Goal: Task Accomplishment & Management: Complete application form

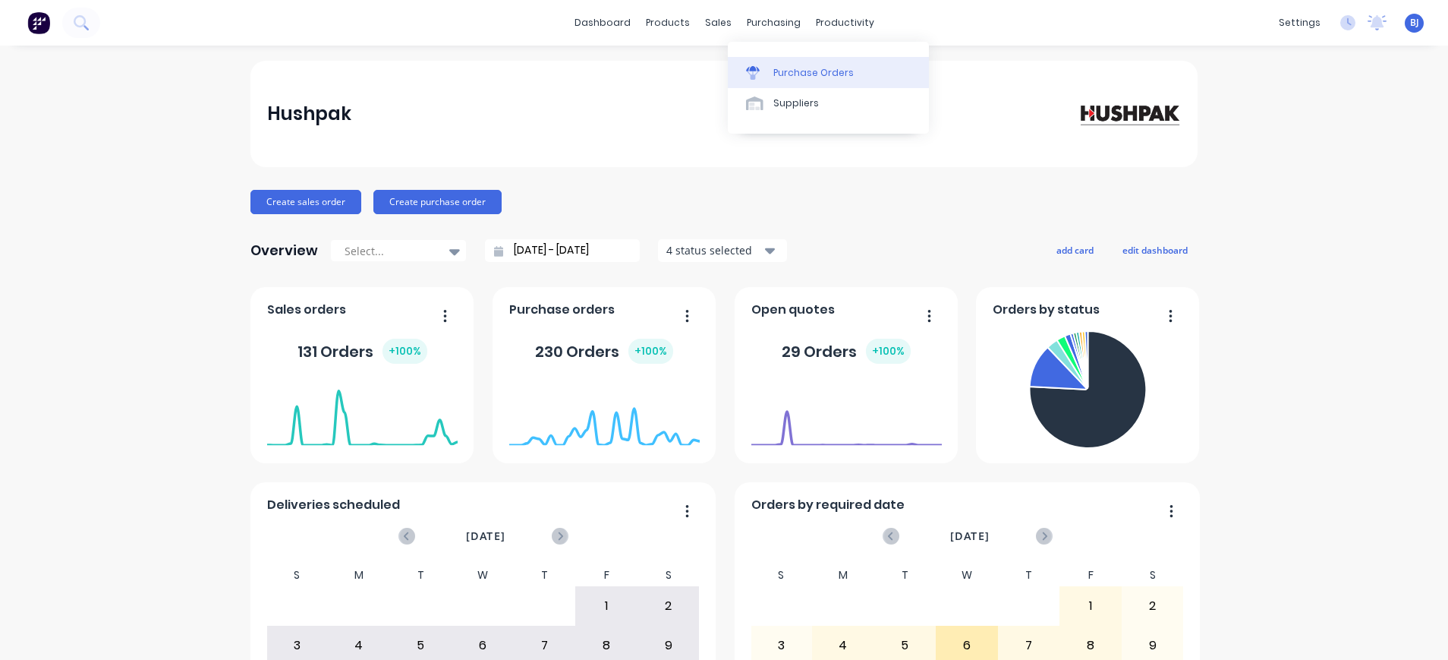
click at [779, 72] on div "Purchase Orders" at bounding box center [814, 73] width 80 height 14
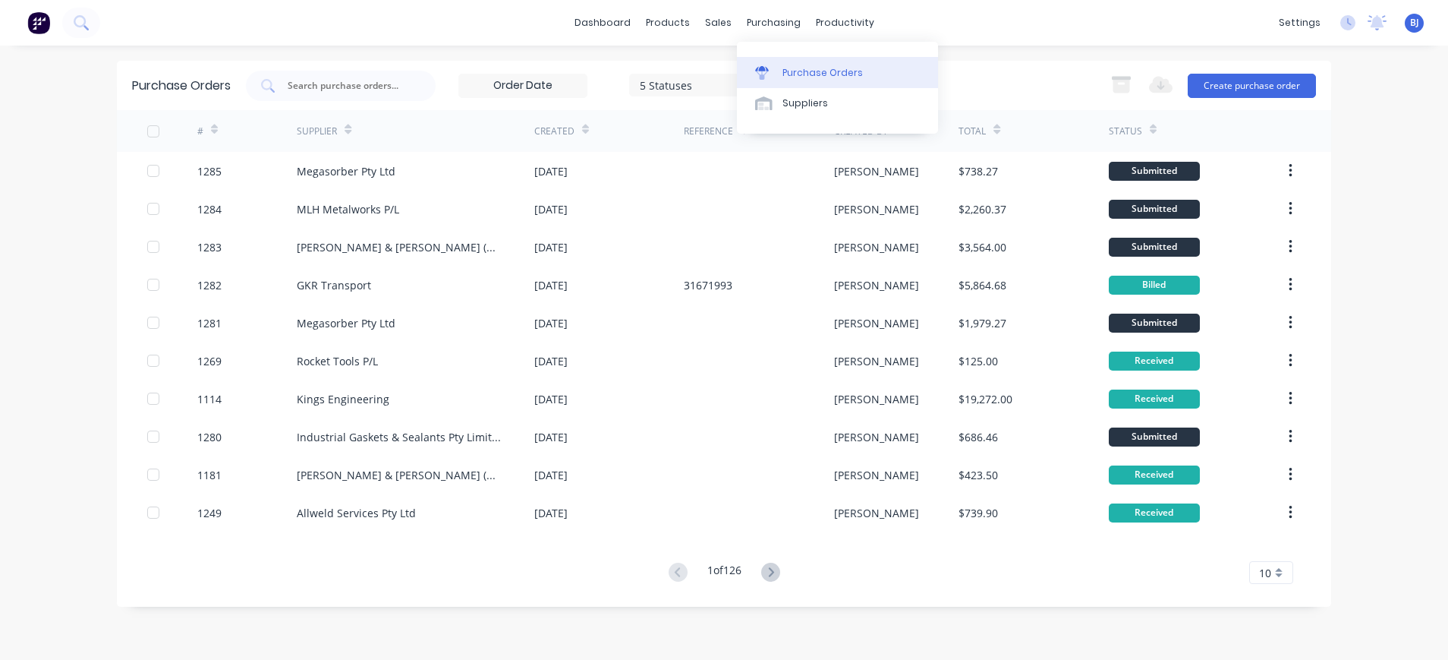
drag, startPoint x: 780, startPoint y: 21, endPoint x: 788, endPoint y: 63, distance: 42.4
click at [780, 21] on div "purchasing" at bounding box center [773, 22] width 69 height 23
click at [805, 98] on div "Suppliers" at bounding box center [806, 103] width 46 height 14
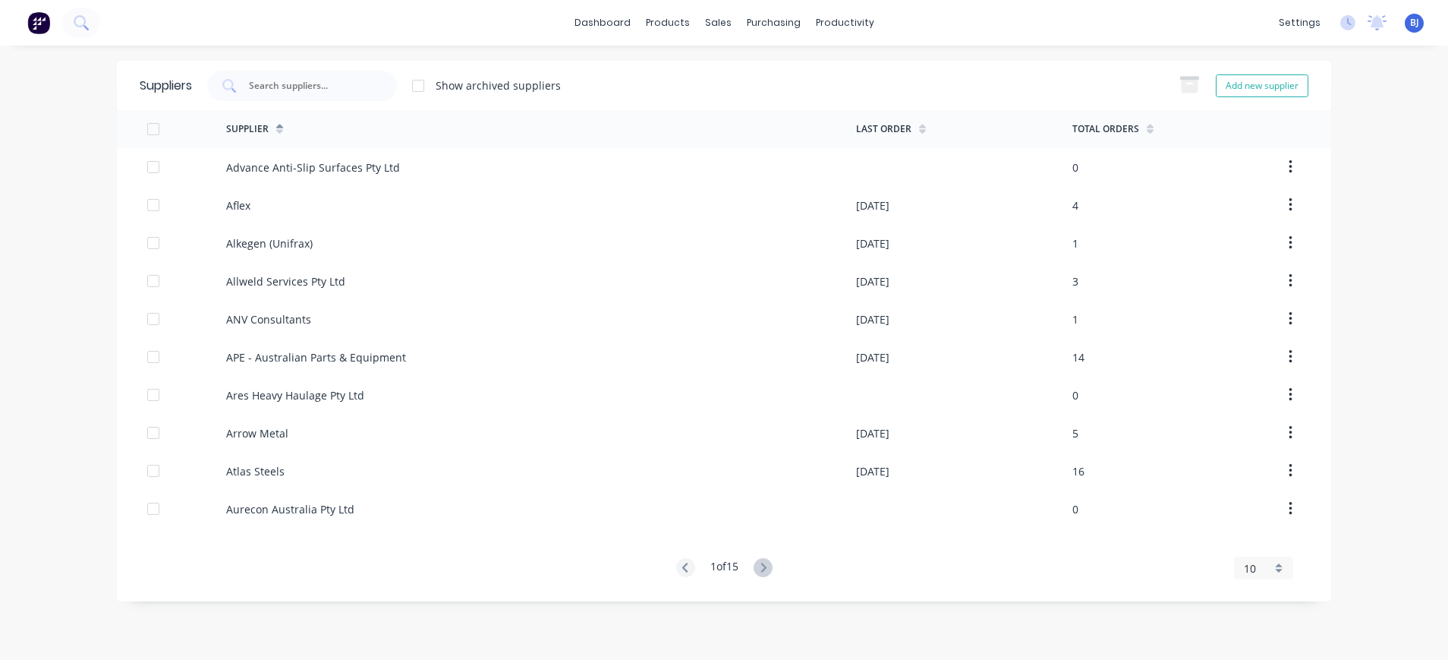
click at [321, 63] on div "Suppliers Show archived suppliers Add new supplier" at bounding box center [724, 85] width 1215 height 49
click at [335, 84] on input "text" at bounding box center [310, 85] width 126 height 15
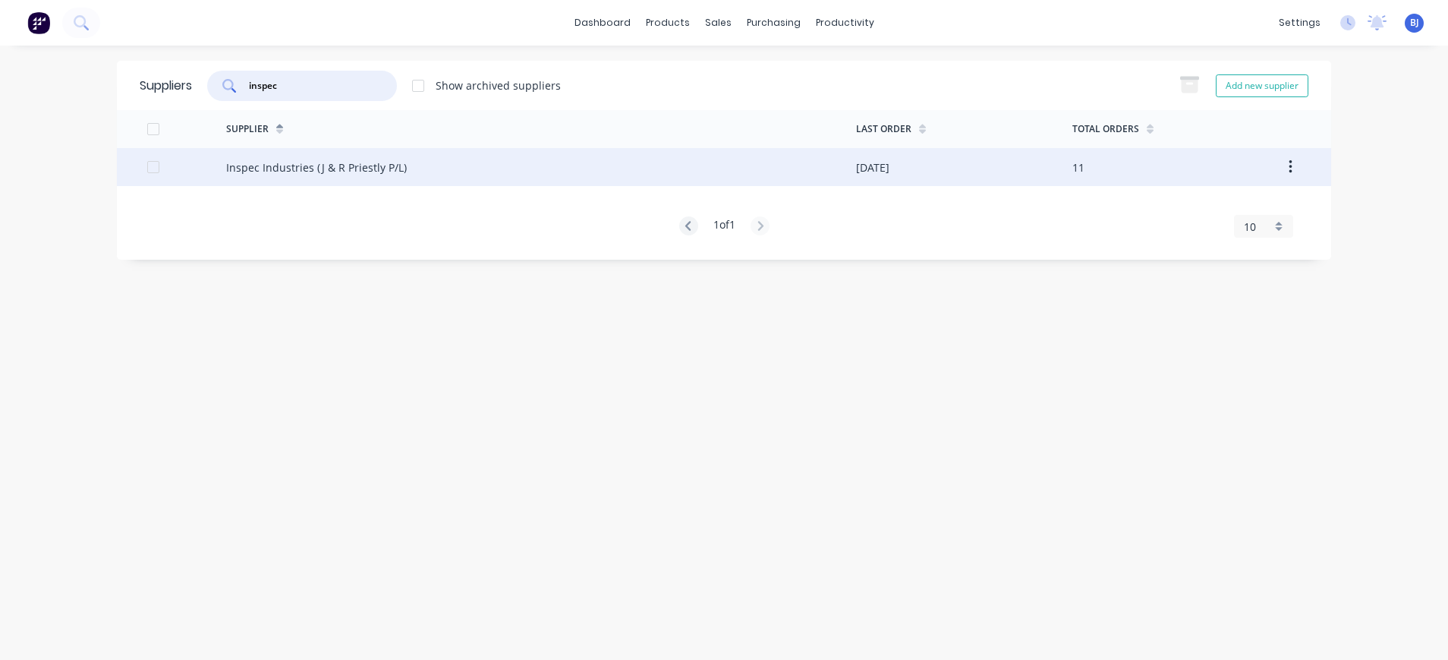
type input "inspec"
click at [260, 162] on div "Inspec Industries (J & R Priestly P/L)" at bounding box center [316, 167] width 181 height 16
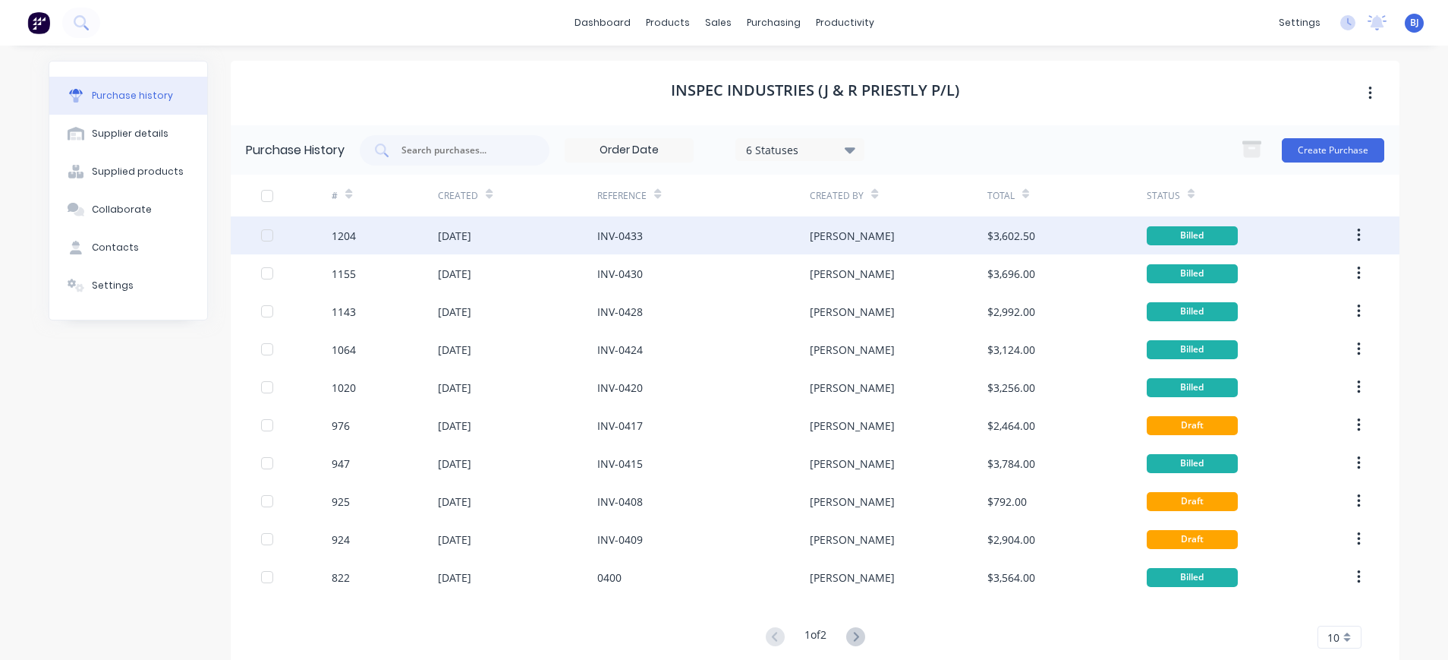
click at [451, 234] on div "[DATE]" at bounding box center [454, 236] width 33 height 16
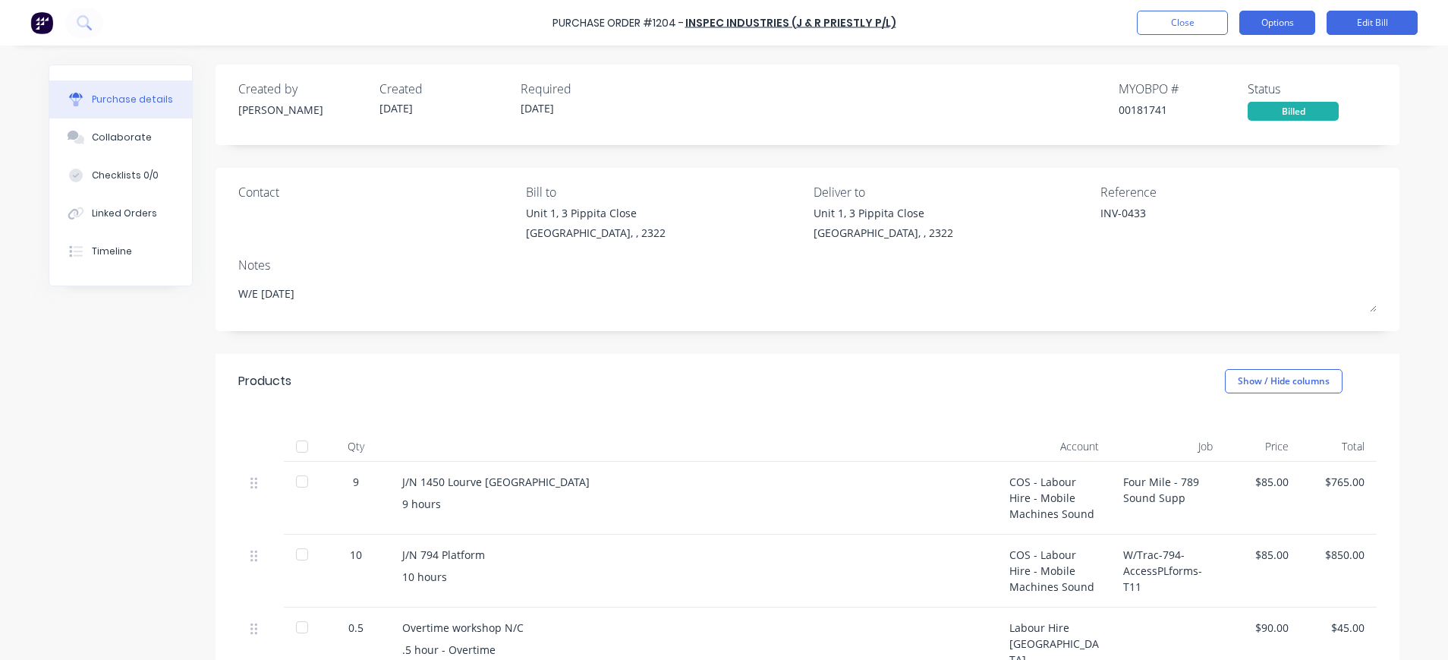
click at [1298, 24] on button "Options" at bounding box center [1278, 23] width 76 height 24
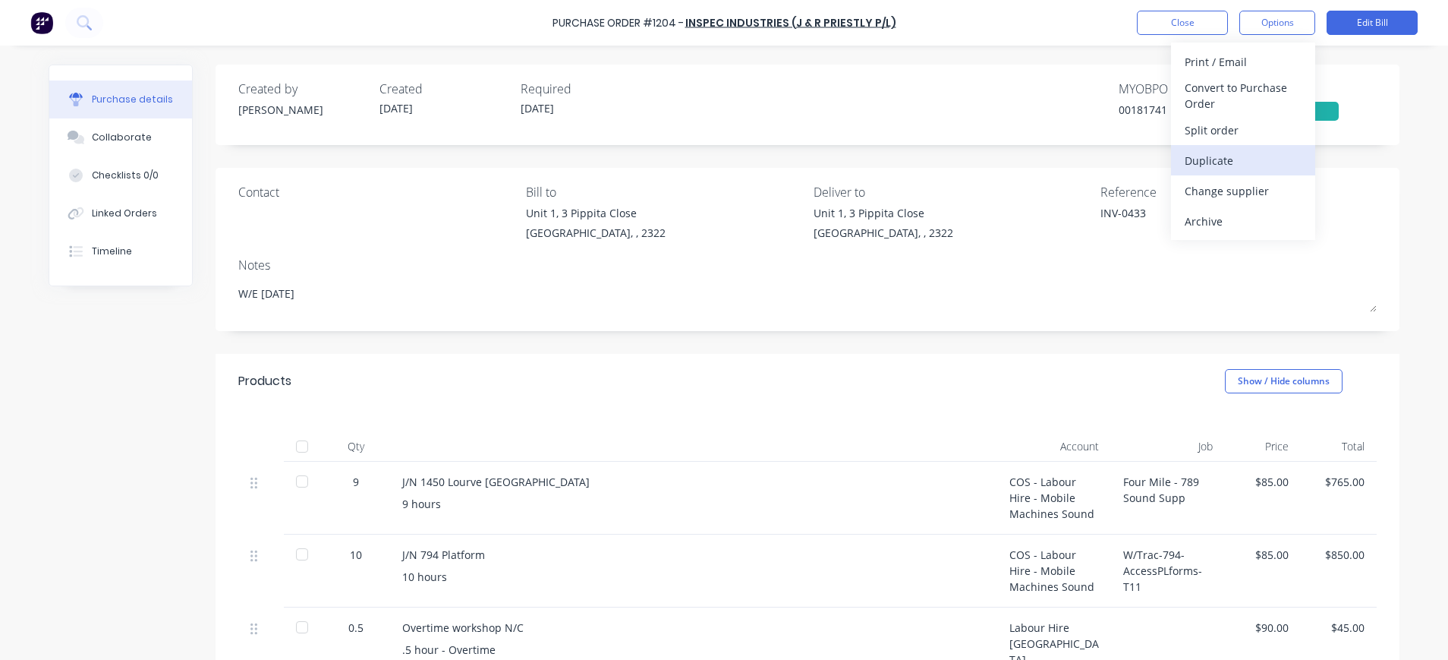
click at [1232, 157] on div "Duplicate" at bounding box center [1243, 161] width 117 height 22
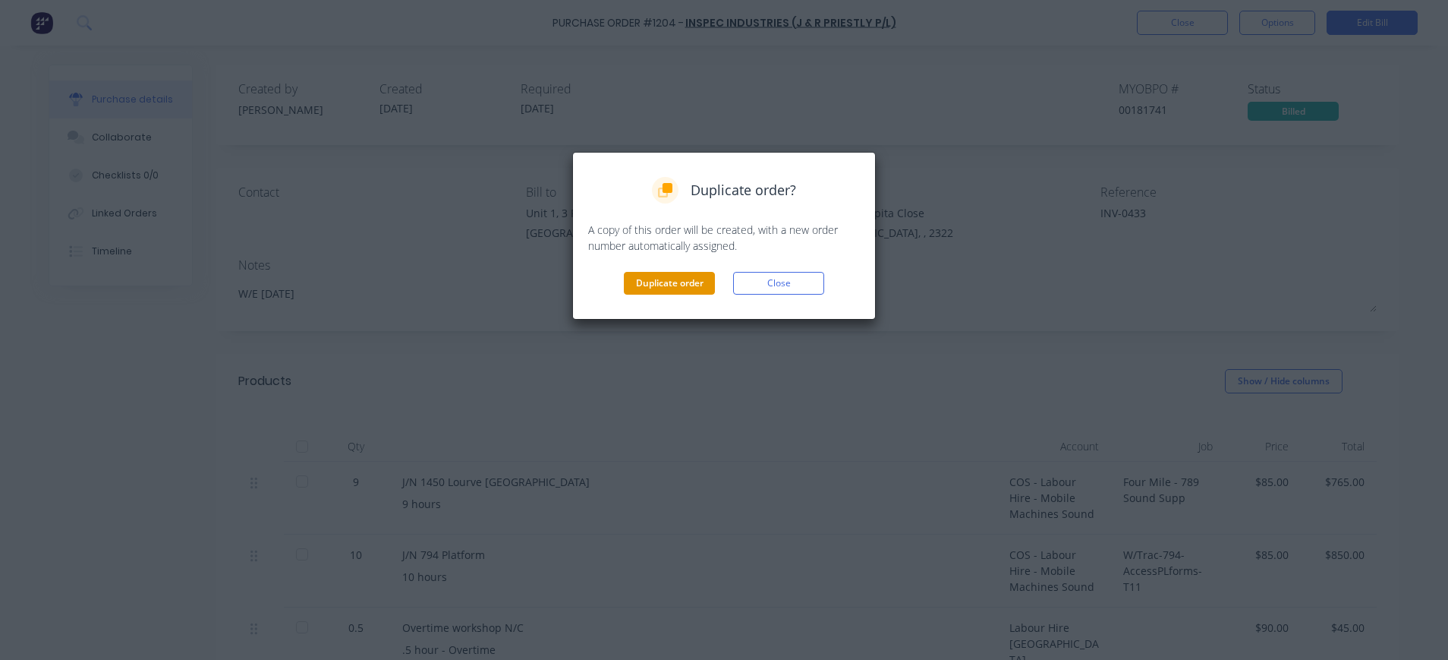
click at [671, 279] on button "Duplicate order" at bounding box center [669, 283] width 91 height 23
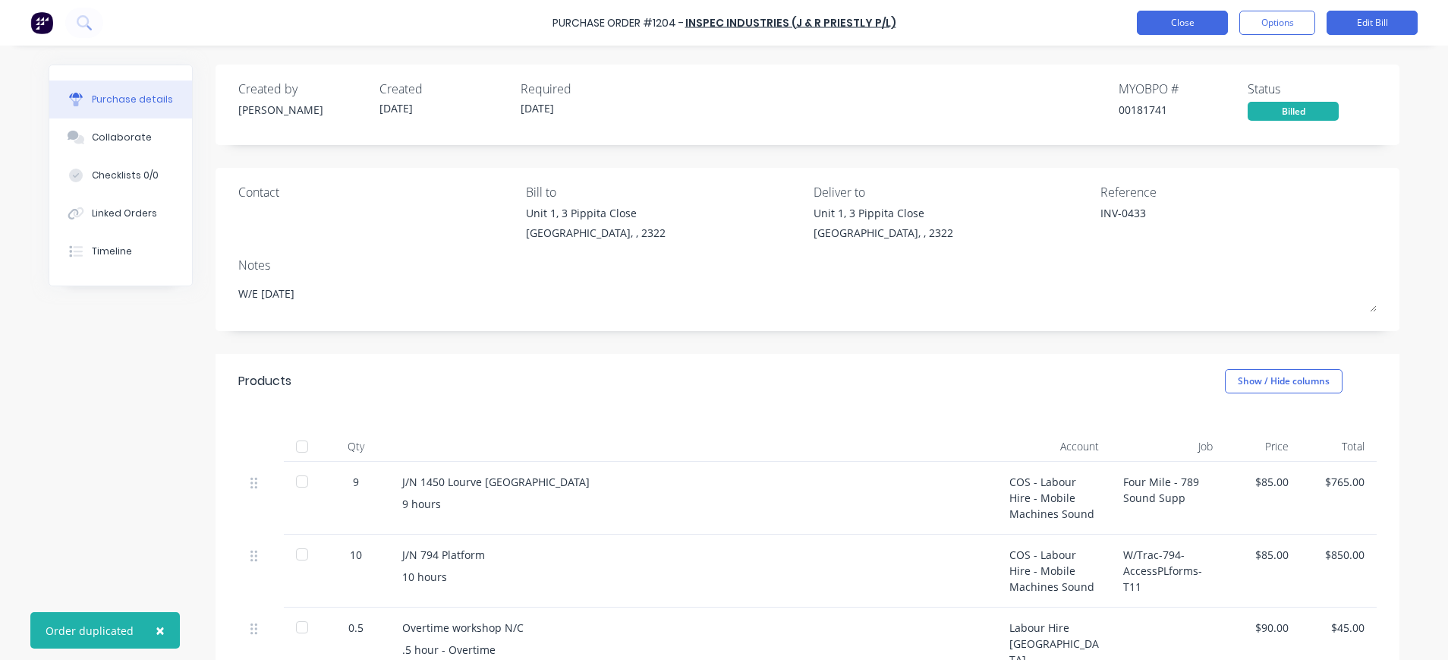
click at [1199, 19] on button "Close" at bounding box center [1182, 23] width 91 height 24
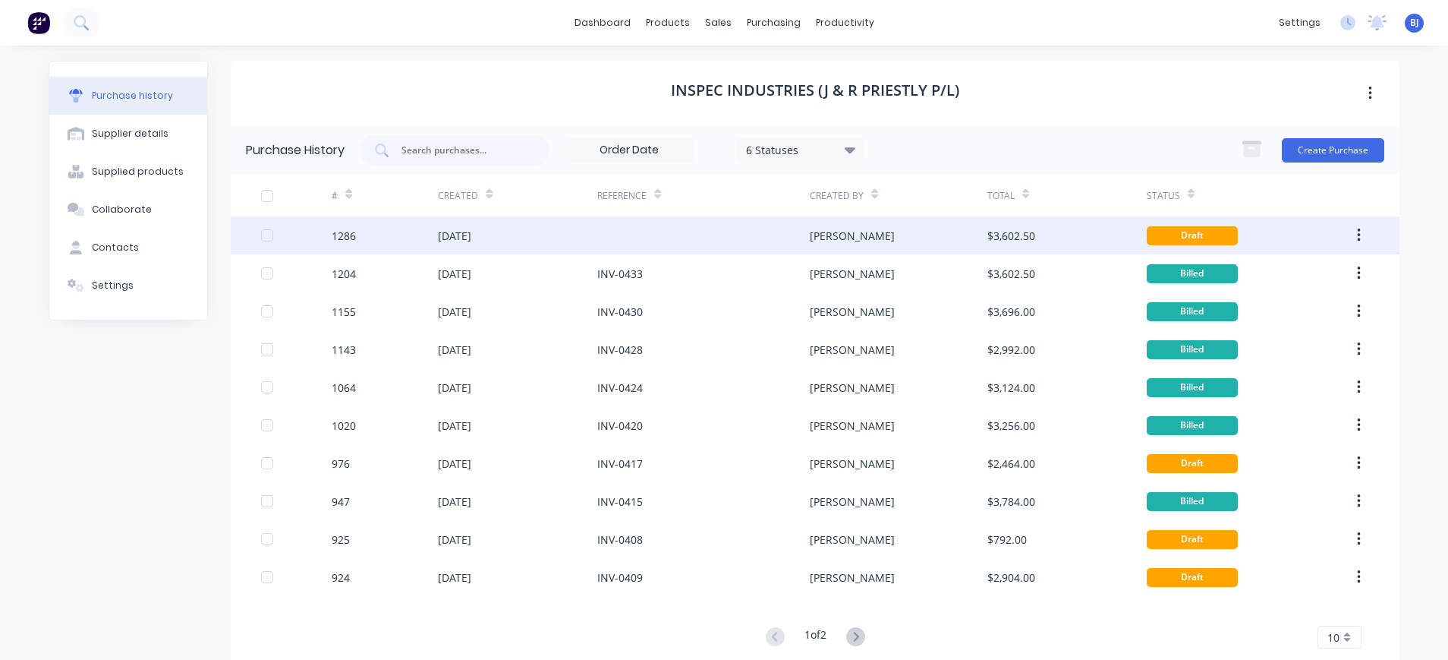
click at [471, 234] on div "[DATE]" at bounding box center [454, 236] width 33 height 16
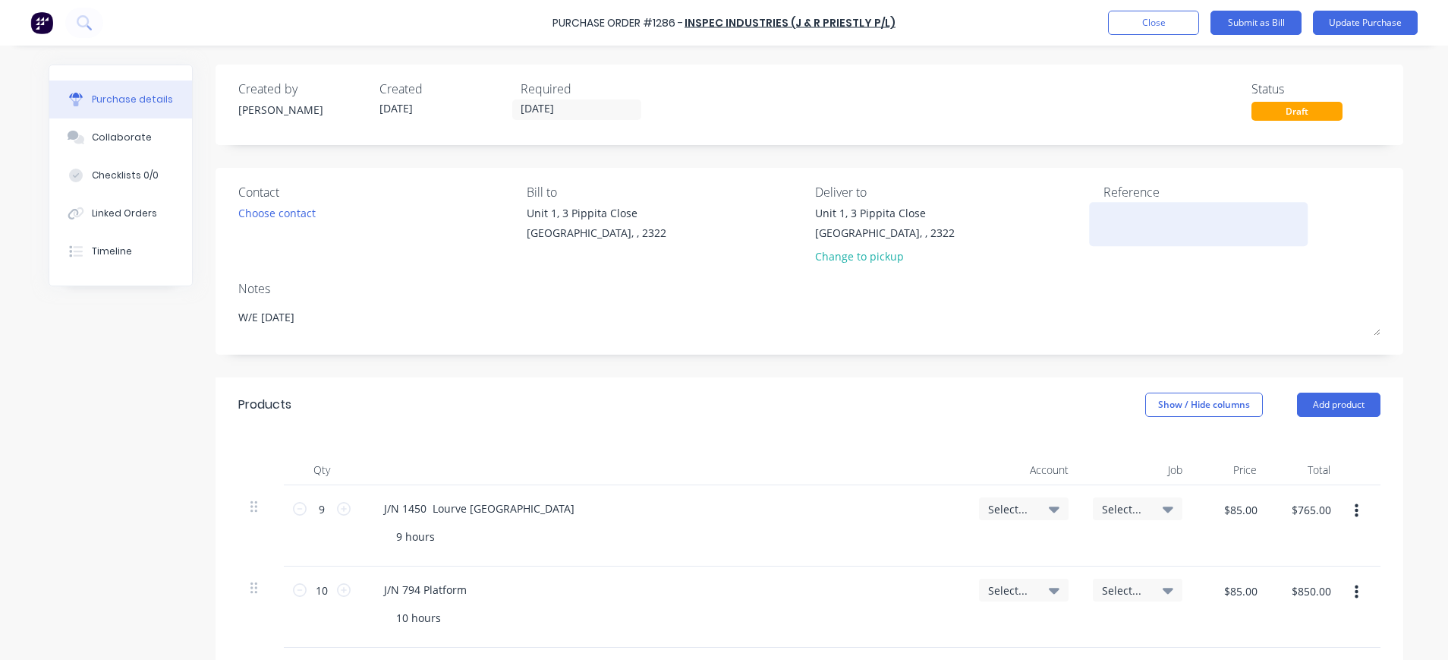
click at [1104, 219] on div at bounding box center [1199, 224] width 190 height 38
click at [1115, 217] on textarea at bounding box center [1199, 222] width 190 height 34
type textarea "x"
type textarea "INV-0436"
type textarea "x"
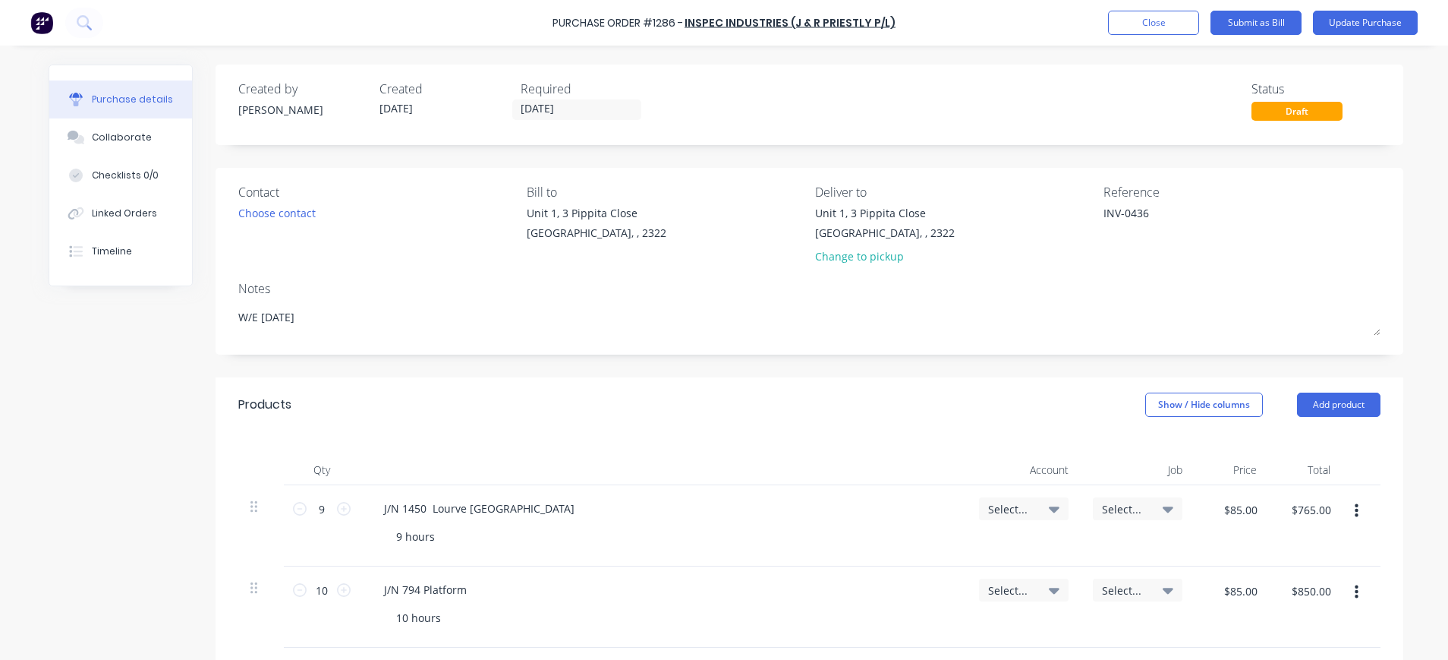
type textarea "INV-0436"
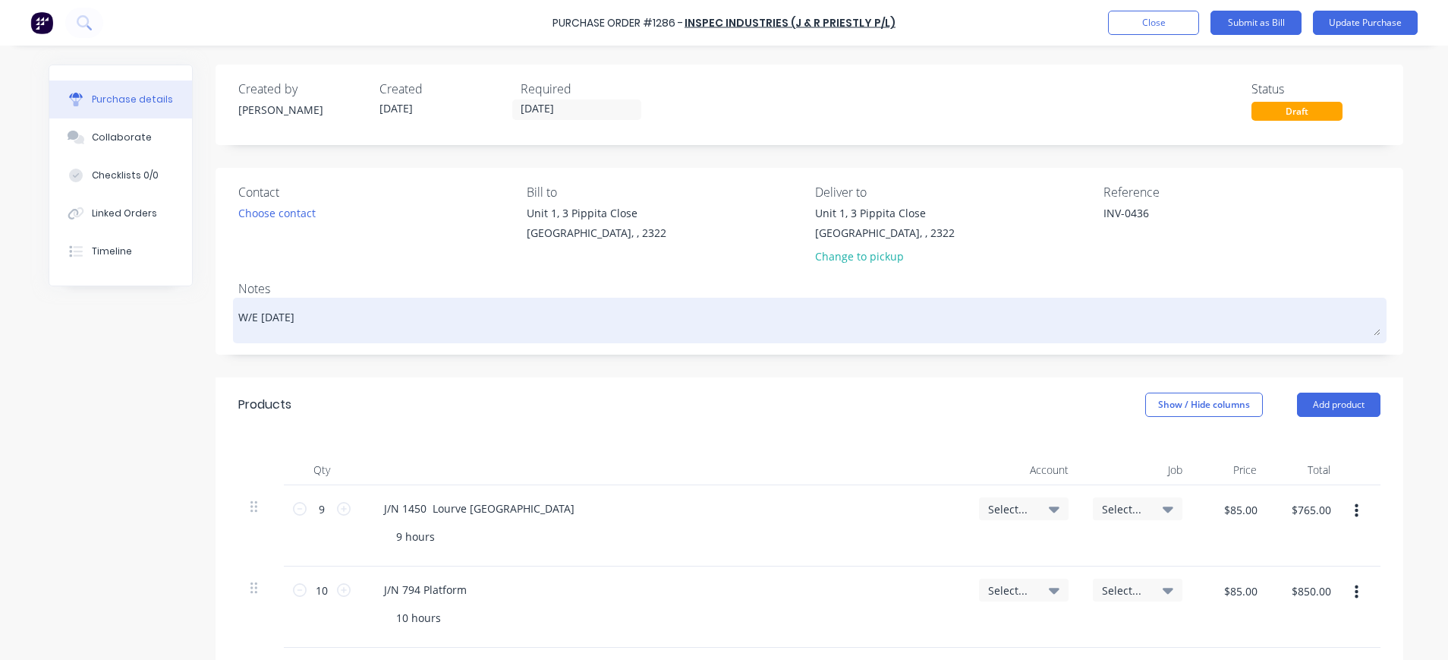
drag, startPoint x: 254, startPoint y: 316, endPoint x: 263, endPoint y: 318, distance: 9.4
click at [263, 318] on textarea "W/E [DATE]" at bounding box center [809, 318] width 1142 height 34
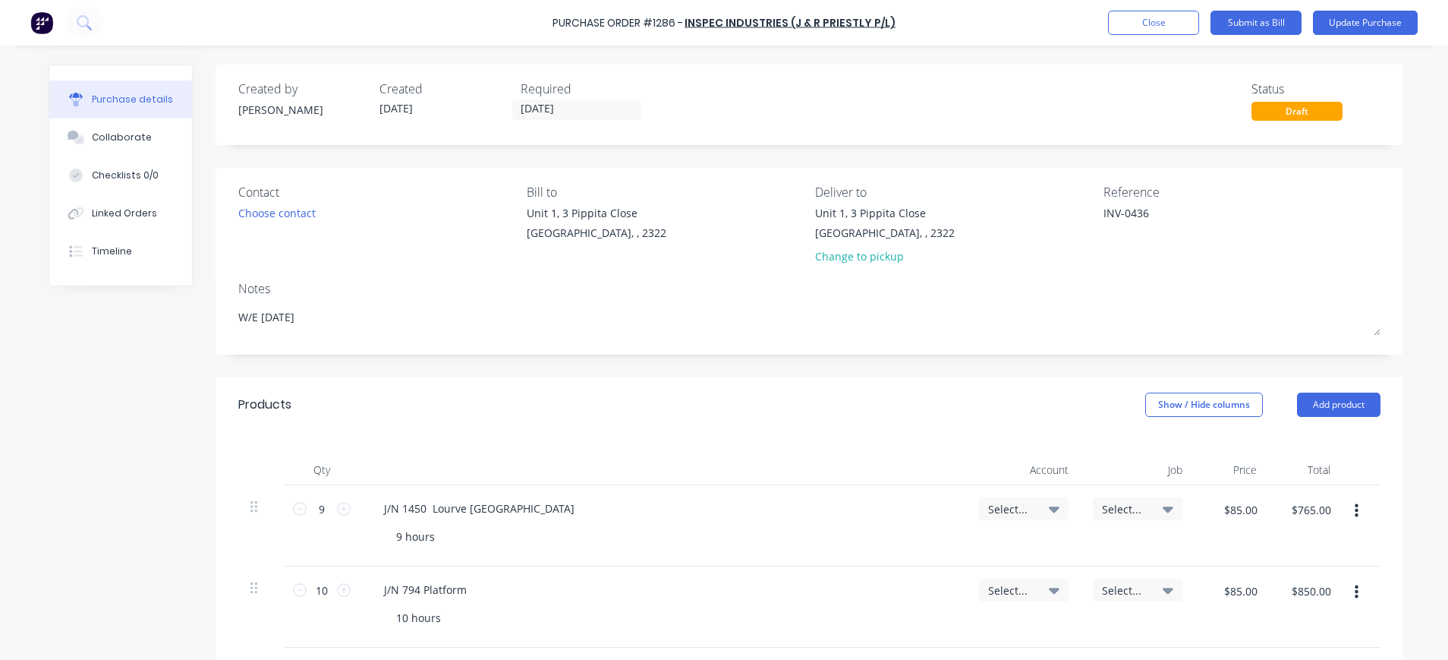
type textarea "x"
type textarea "W/E [DATE]"
type textarea "x"
type textarea "W/E [DATE]"
type textarea "x"
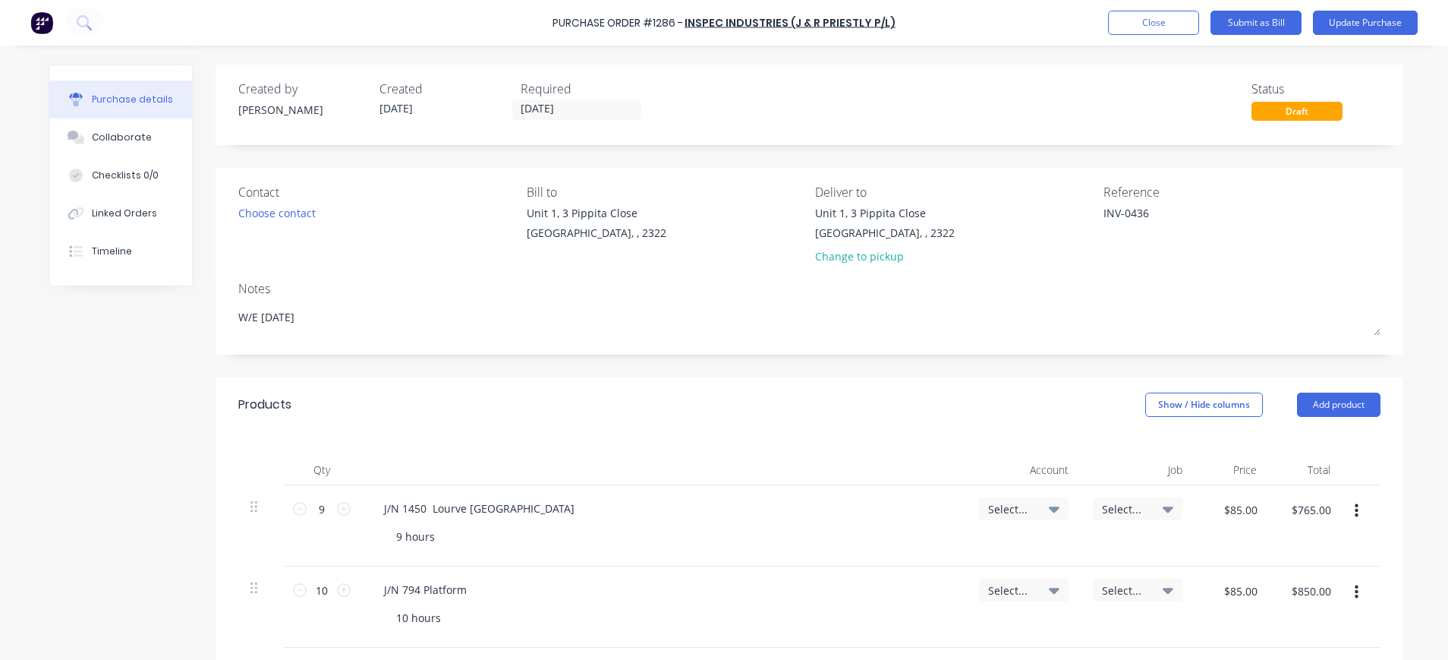
type textarea "W/E [DATE]"
click at [525, 557] on div "J/N 1450 Lourve [GEOGRAPHIC_DATA] 9 hours" at bounding box center [663, 525] width 607 height 81
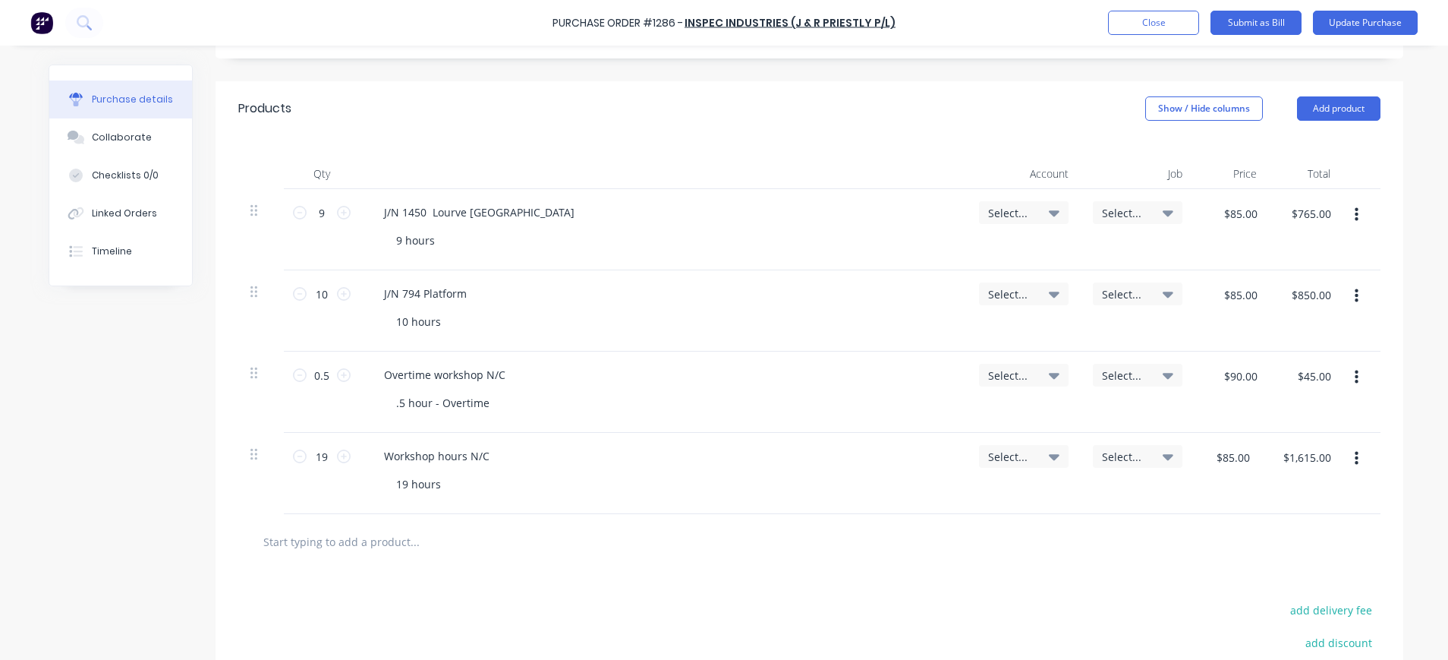
scroll to position [304, 0]
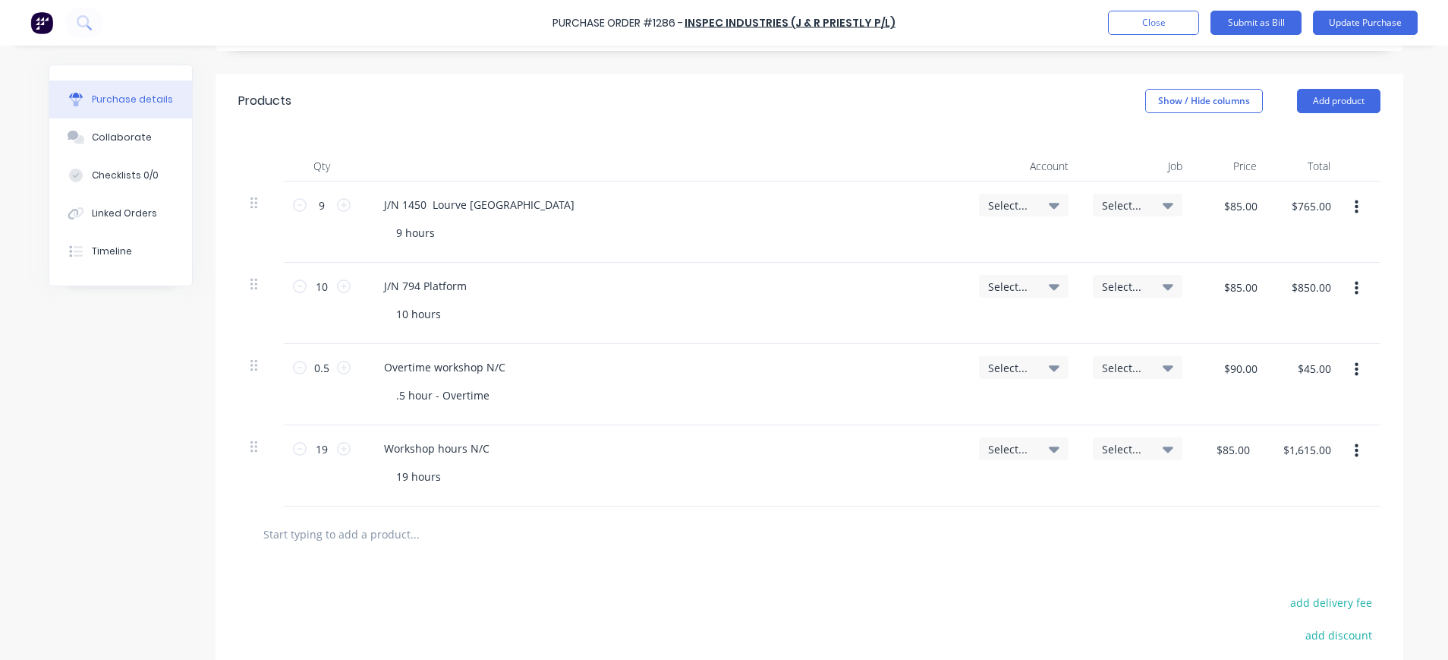
click at [1131, 200] on span "Select..." at bounding box center [1125, 205] width 46 height 16
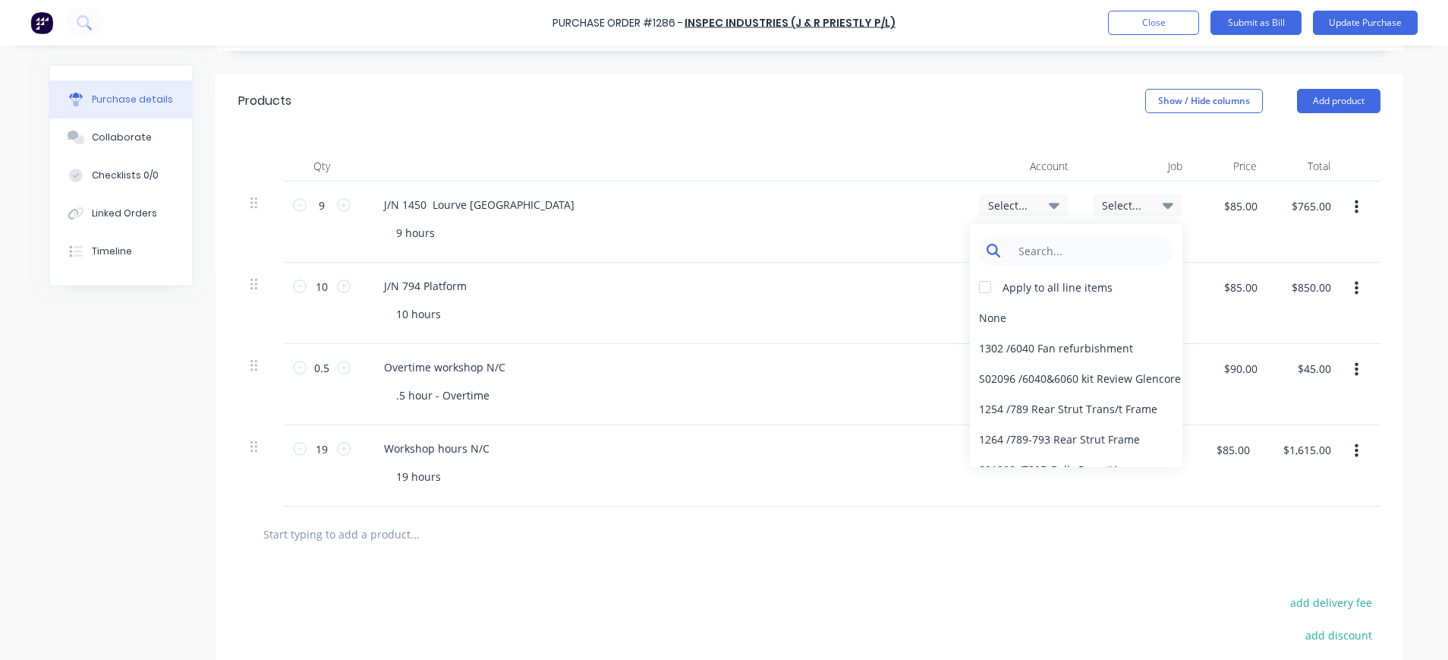
type textarea "x"
click at [1110, 244] on input at bounding box center [1088, 250] width 156 height 30
type input "1590"
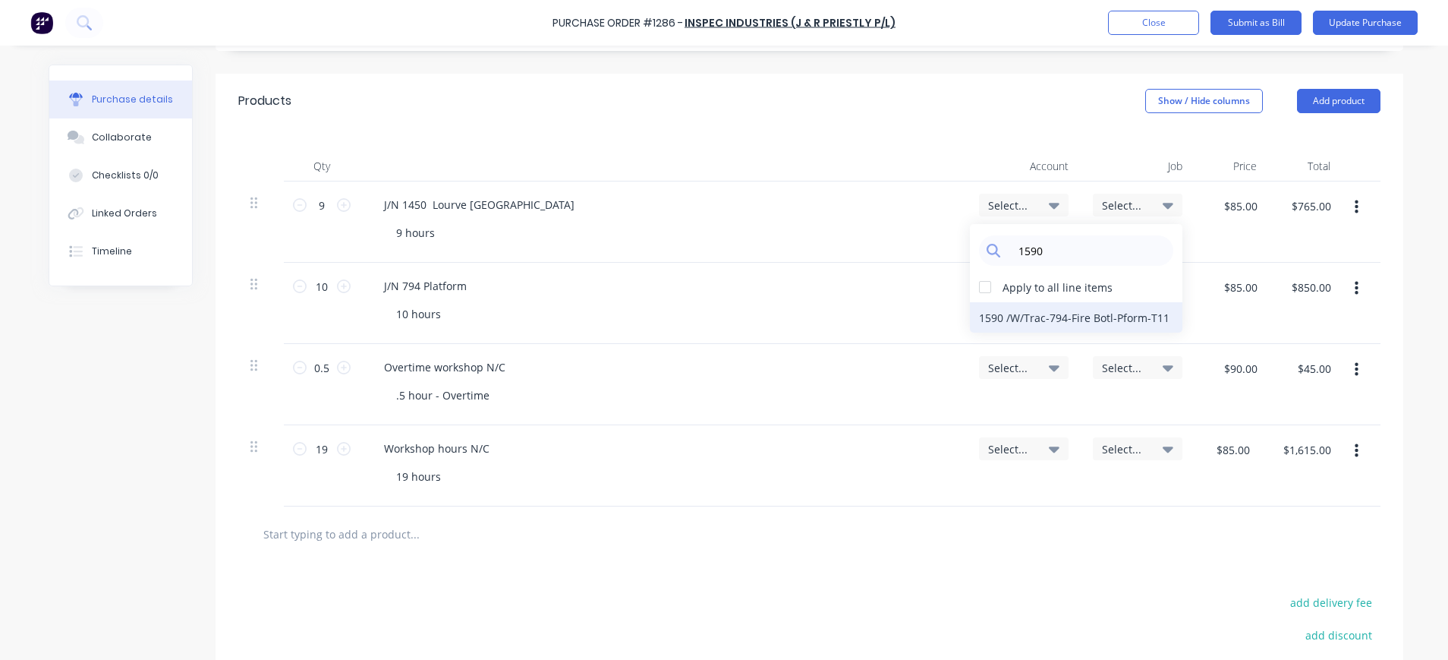
click at [1125, 318] on div "1590 / W/Trac-794-Fire Botl-Pform-T11" at bounding box center [1076, 317] width 213 height 30
click at [1119, 289] on span "Select..." at bounding box center [1125, 287] width 46 height 16
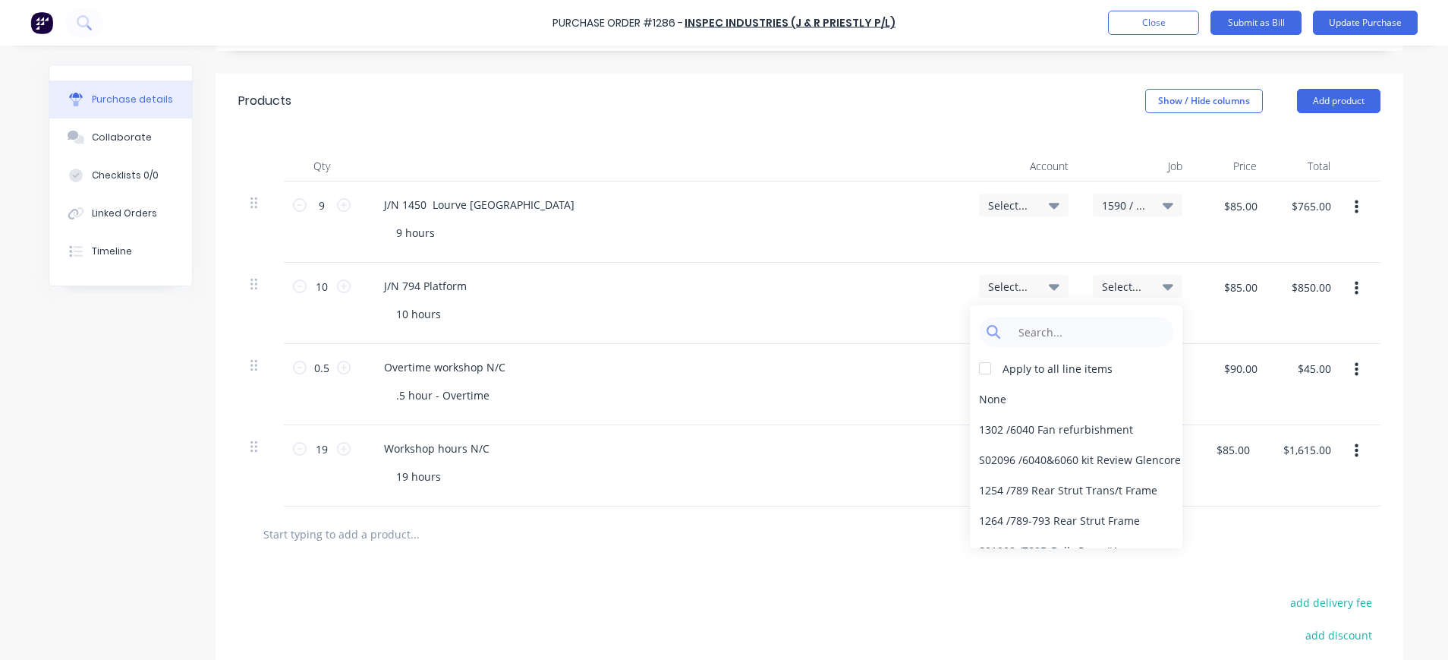
click at [1114, 205] on span "1590 / W/Trac-794-Fire Botl-Pform-T11" at bounding box center [1125, 205] width 46 height 16
type textarea "x"
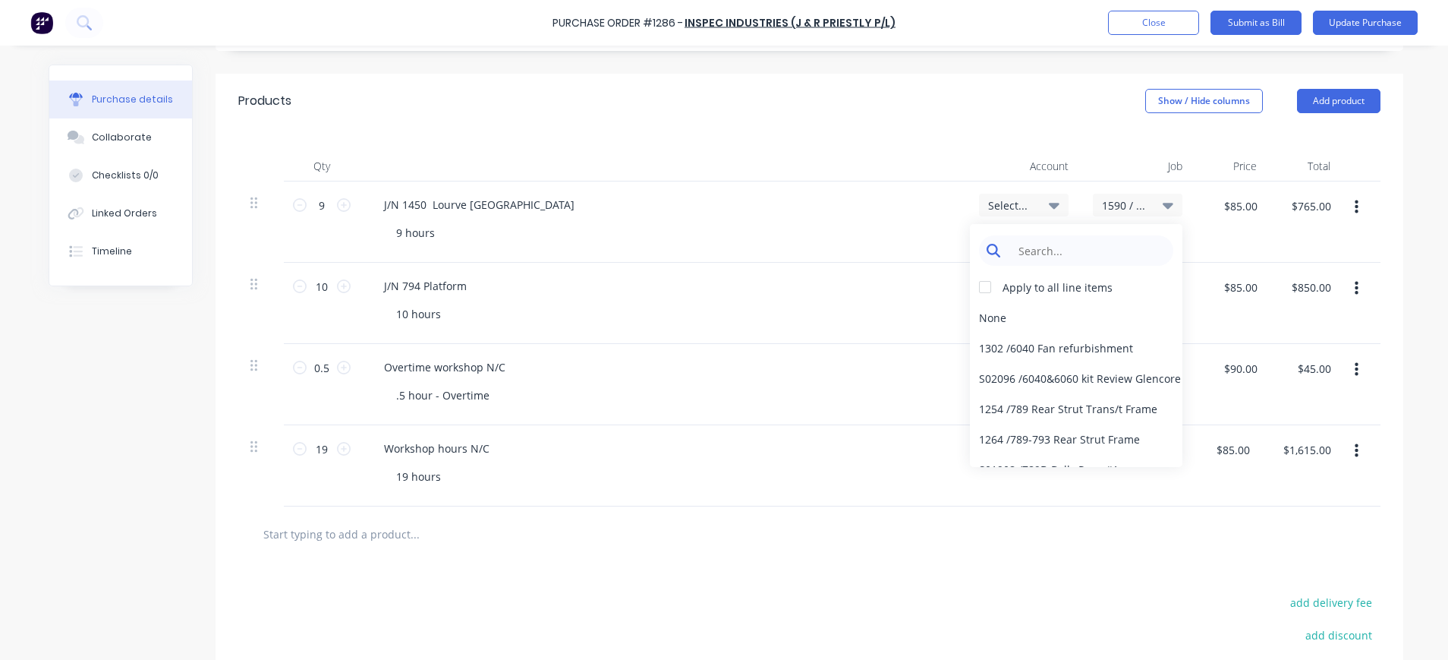
click at [1087, 249] on input at bounding box center [1088, 250] width 156 height 30
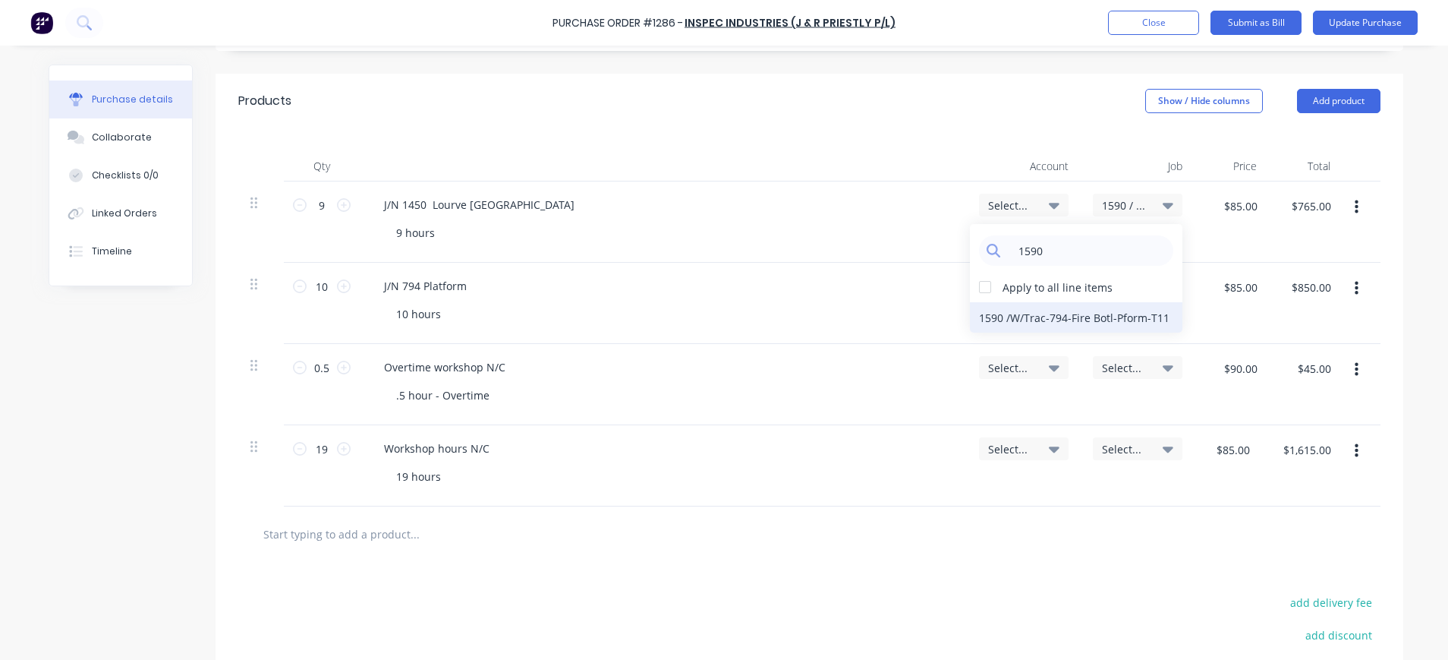
type input "1590"
click at [1099, 316] on div "1590 / W/Trac-794-Fire Botl-Pform-T11" at bounding box center [1076, 317] width 213 height 30
click at [1113, 285] on span "Select..." at bounding box center [1125, 287] width 46 height 16
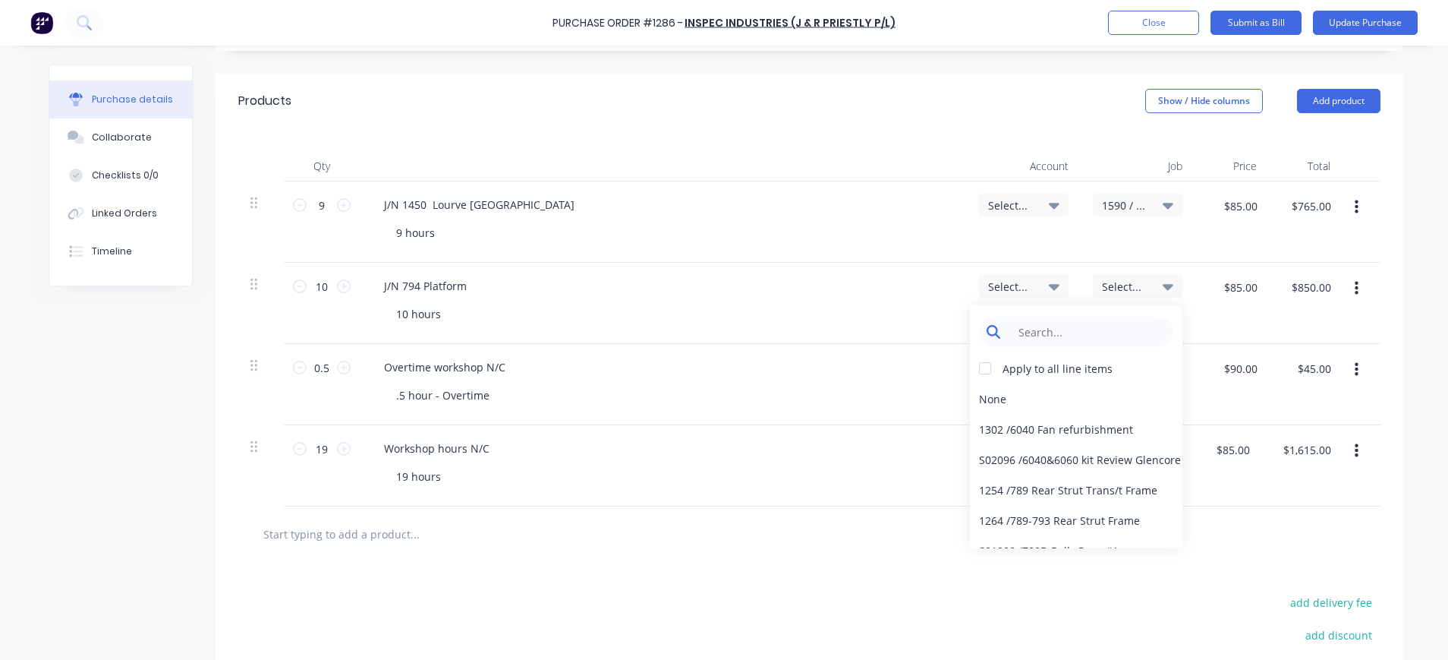
type textarea "x"
click at [1094, 330] on input at bounding box center [1088, 332] width 156 height 30
type input "8835"
drag, startPoint x: 1035, startPoint y: 333, endPoint x: 998, endPoint y: 333, distance: 36.4
click at [998, 333] on div "8835" at bounding box center [1076, 332] width 194 height 30
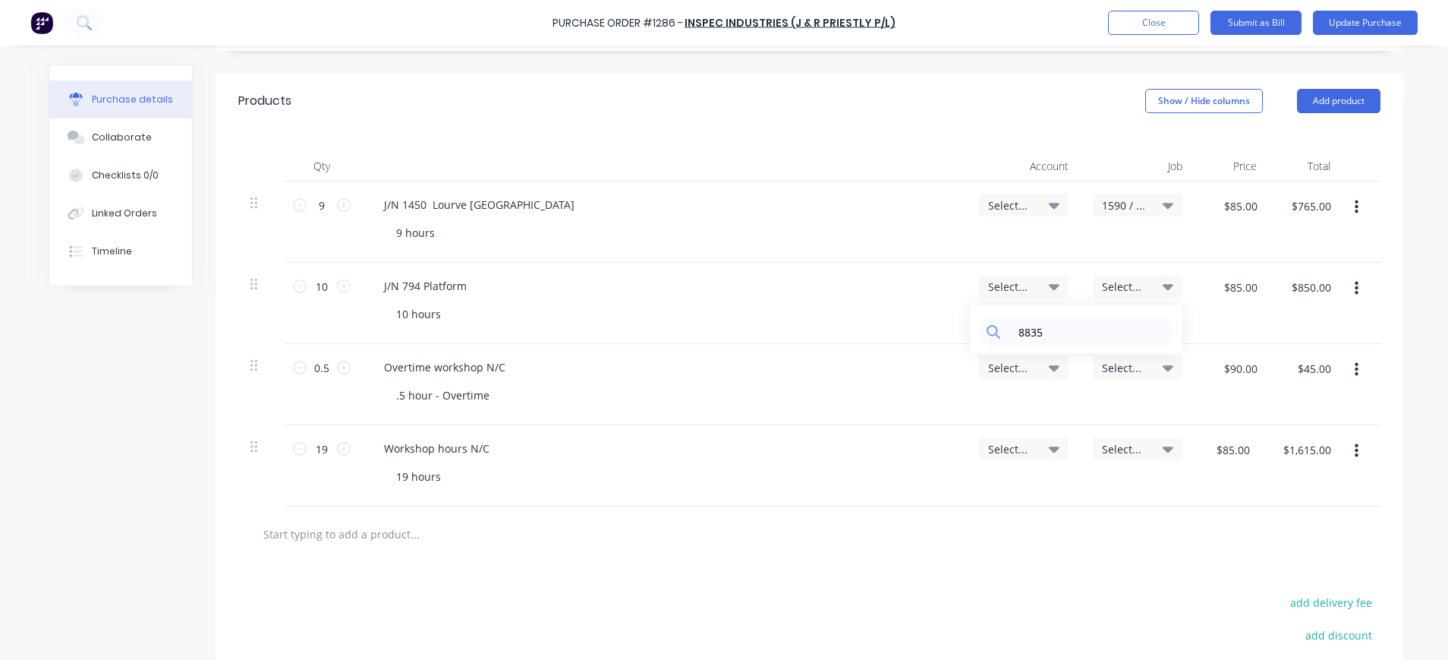
click at [998, 295] on div "Select..." at bounding box center [1024, 286] width 90 height 23
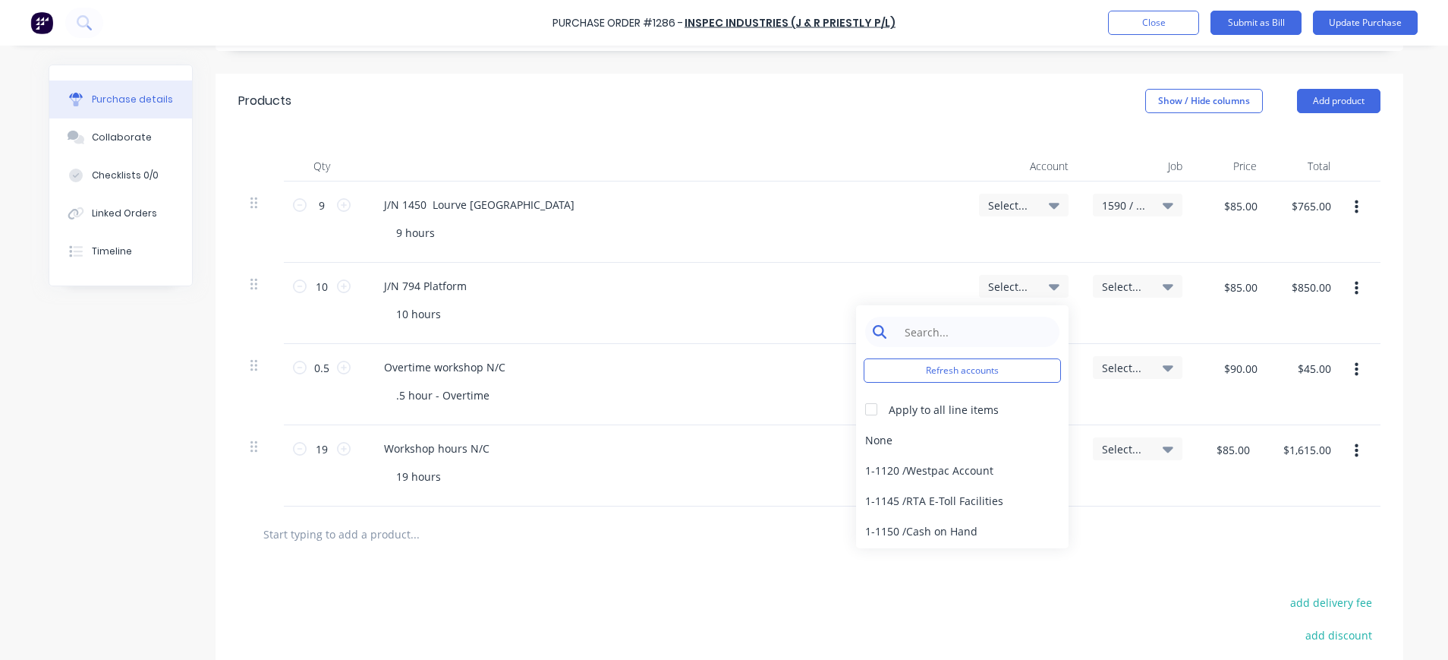
type textarea "x"
click at [1010, 327] on input at bounding box center [975, 332] width 156 height 30
type input "68033"
type textarea "x"
click at [903, 336] on input "68033" at bounding box center [975, 332] width 156 height 30
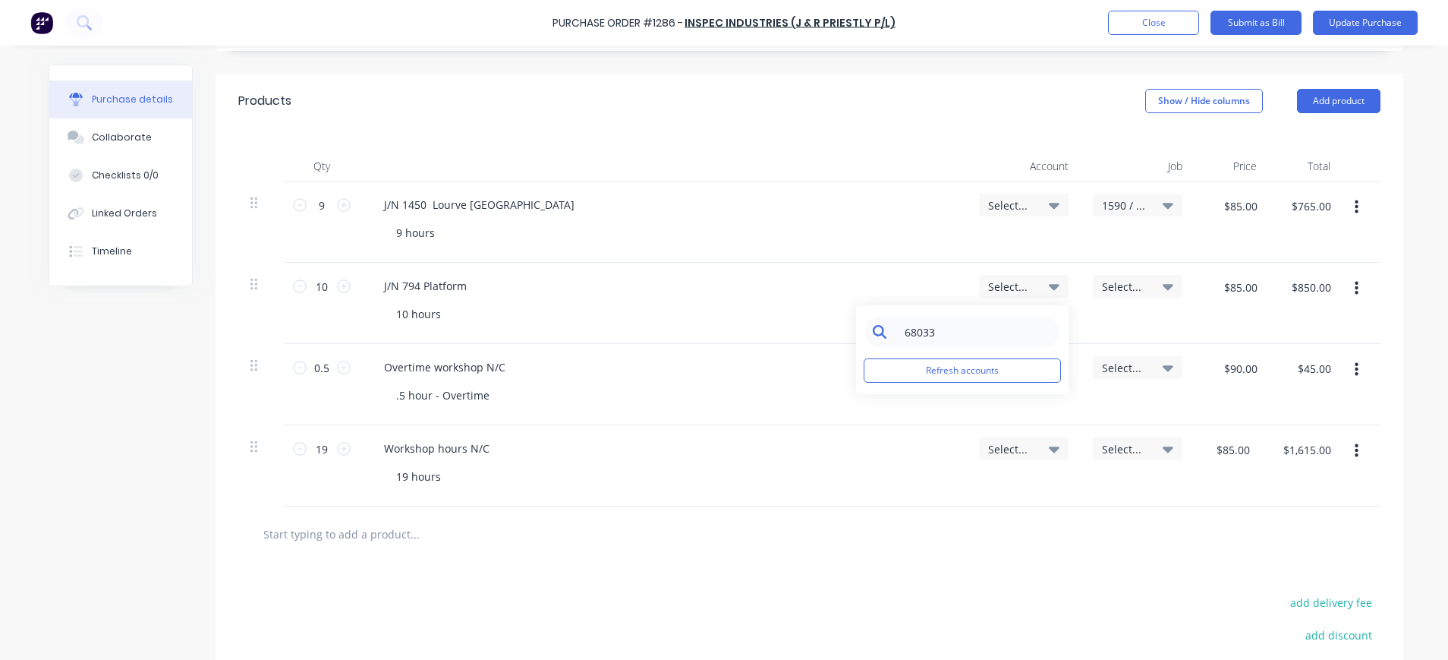
type input "6-8033"
type textarea "x"
click at [940, 331] on input "6-8033" at bounding box center [975, 332] width 156 height 30
type input "6-8033"
click at [960, 439] on div "6-8033 / Labour Hire NC" at bounding box center [962, 439] width 213 height 30
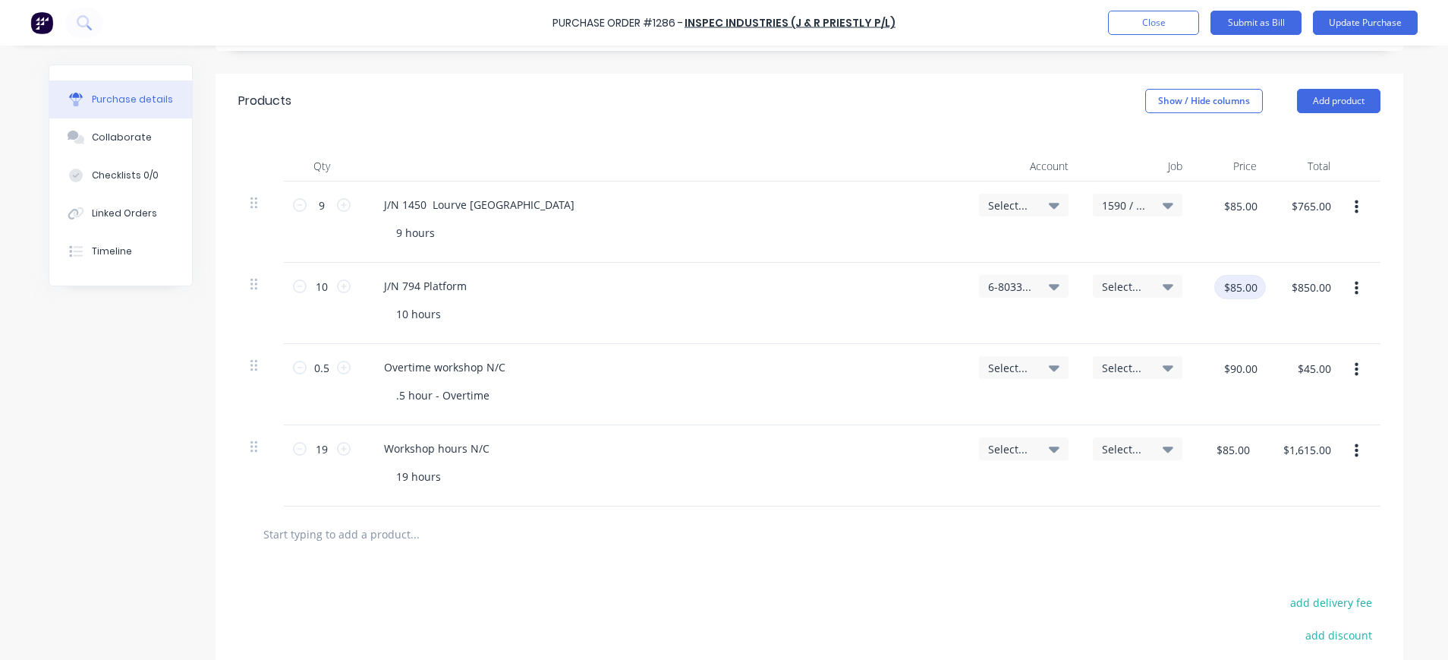
type textarea "x"
click at [1245, 289] on input "$85.00" at bounding box center [1241, 287] width 52 height 24
type input "90"
type textarea "x"
type input "$90.00"
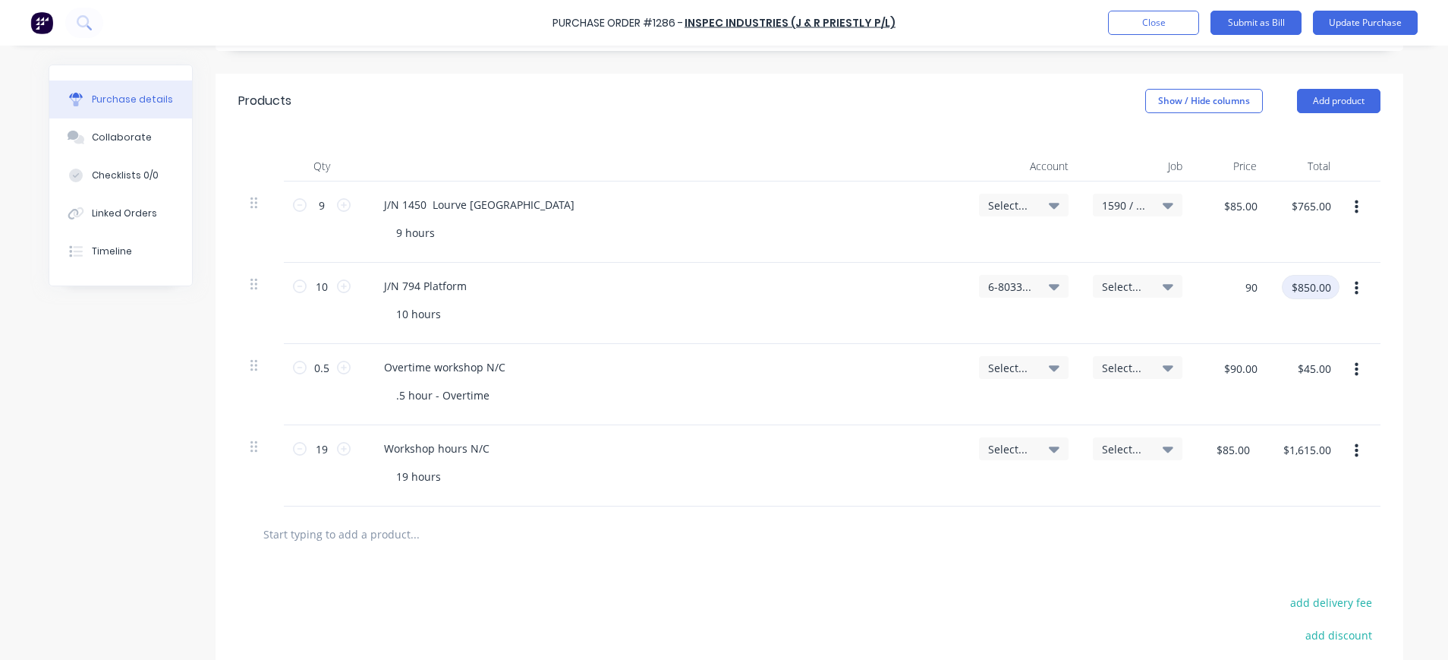
type input "$900.00"
drag, startPoint x: 323, startPoint y: 291, endPoint x: 307, endPoint y: 290, distance: 15.2
click at [307, 290] on input "10" at bounding box center [322, 286] width 30 height 23
type textarea "x"
type input "1"
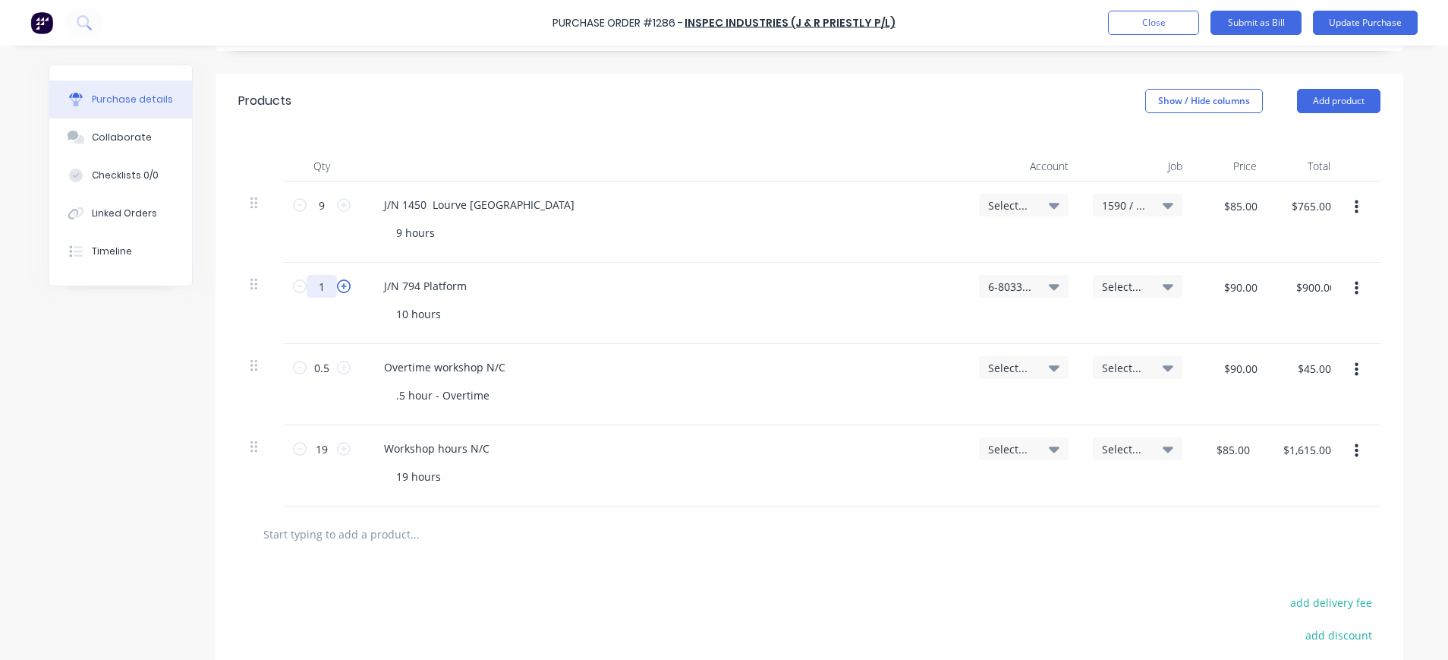
type textarea "x"
type input "$90.00"
type textarea "x"
type input "16"
type textarea "x"
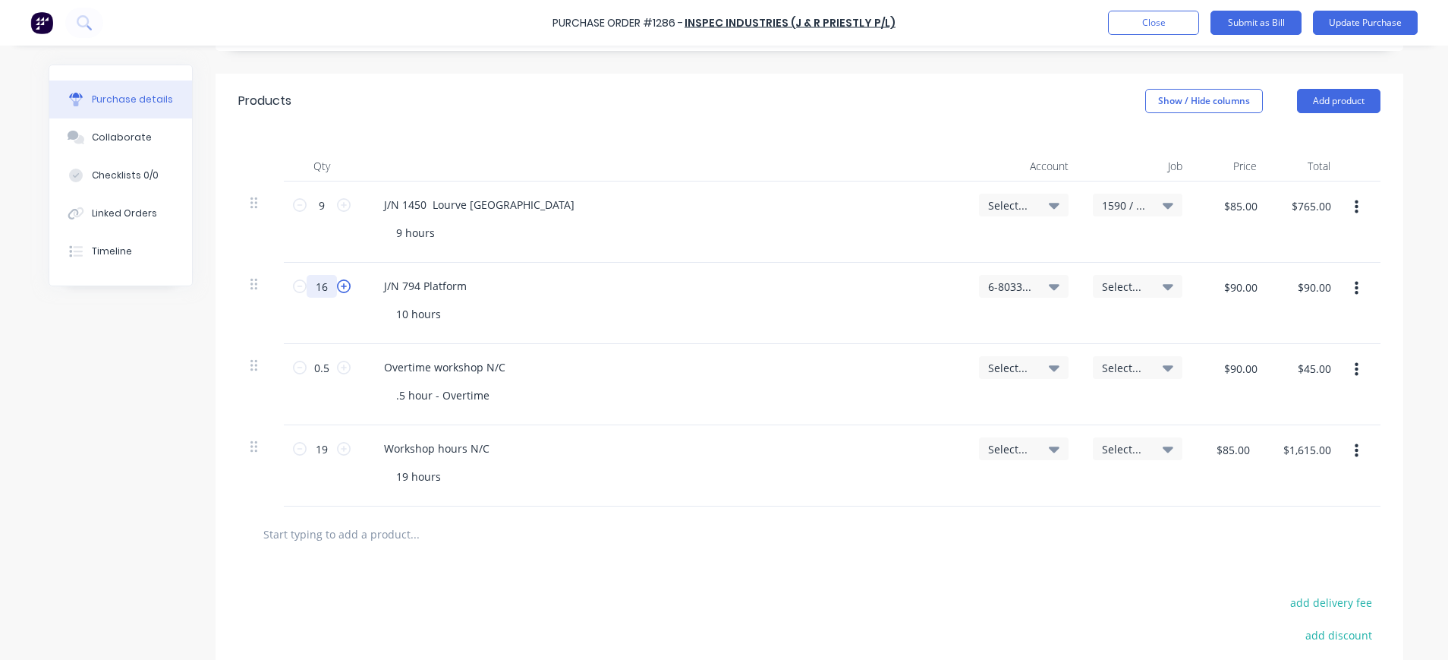
type input "$1,440.00"
type input "16"
click at [323, 206] on input "9" at bounding box center [322, 205] width 30 height 23
type textarea "x"
type input "2"
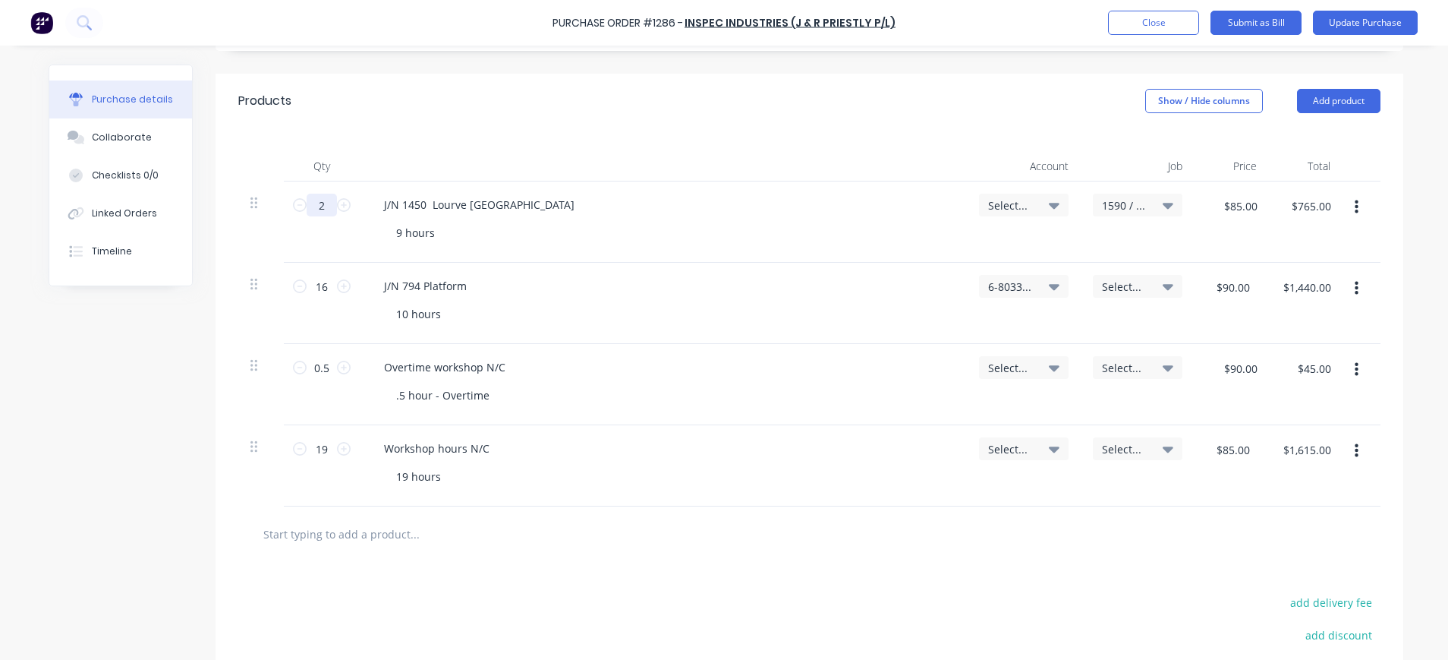
type textarea "x"
type input "$170.00"
type textarea "x"
type input "29"
type textarea "x"
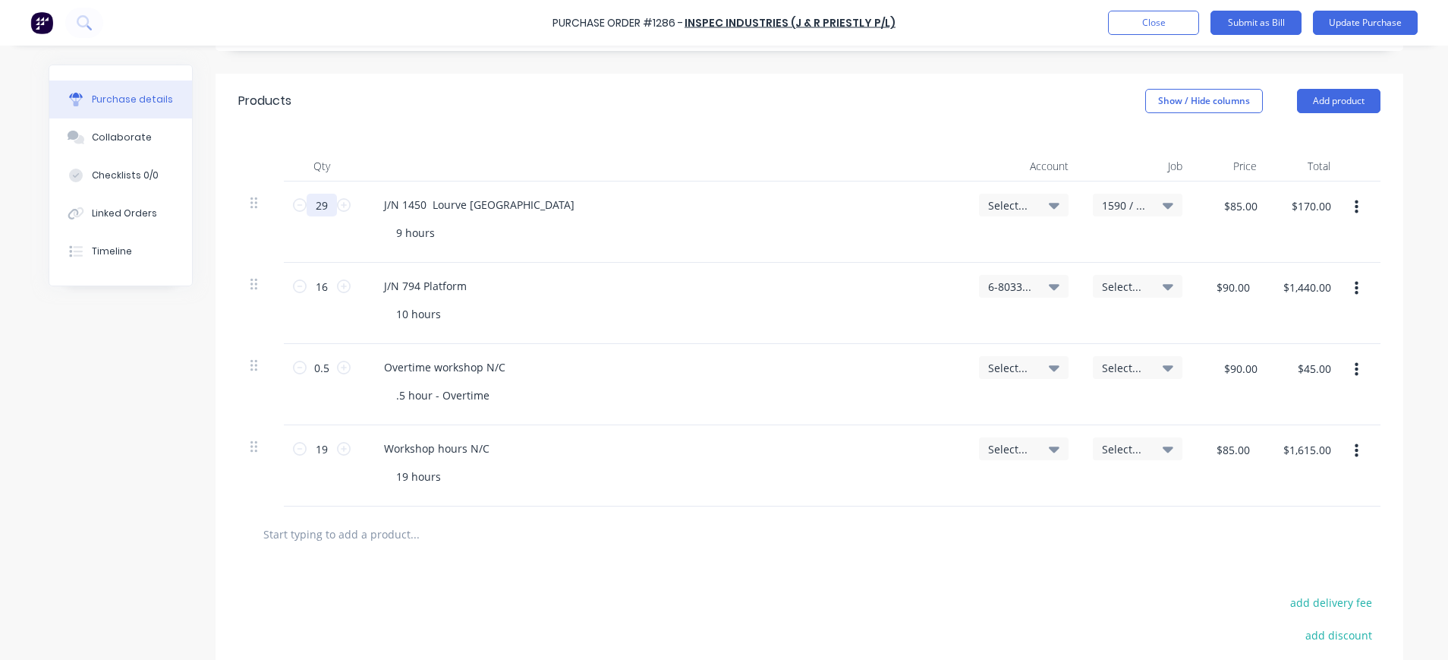
type input "$2,465.00"
type input "29"
click at [453, 375] on div "Overtime workshop N/C" at bounding box center [445, 367] width 146 height 22
click at [1016, 447] on span "Select..." at bounding box center [1011, 449] width 46 height 16
type textarea "x"
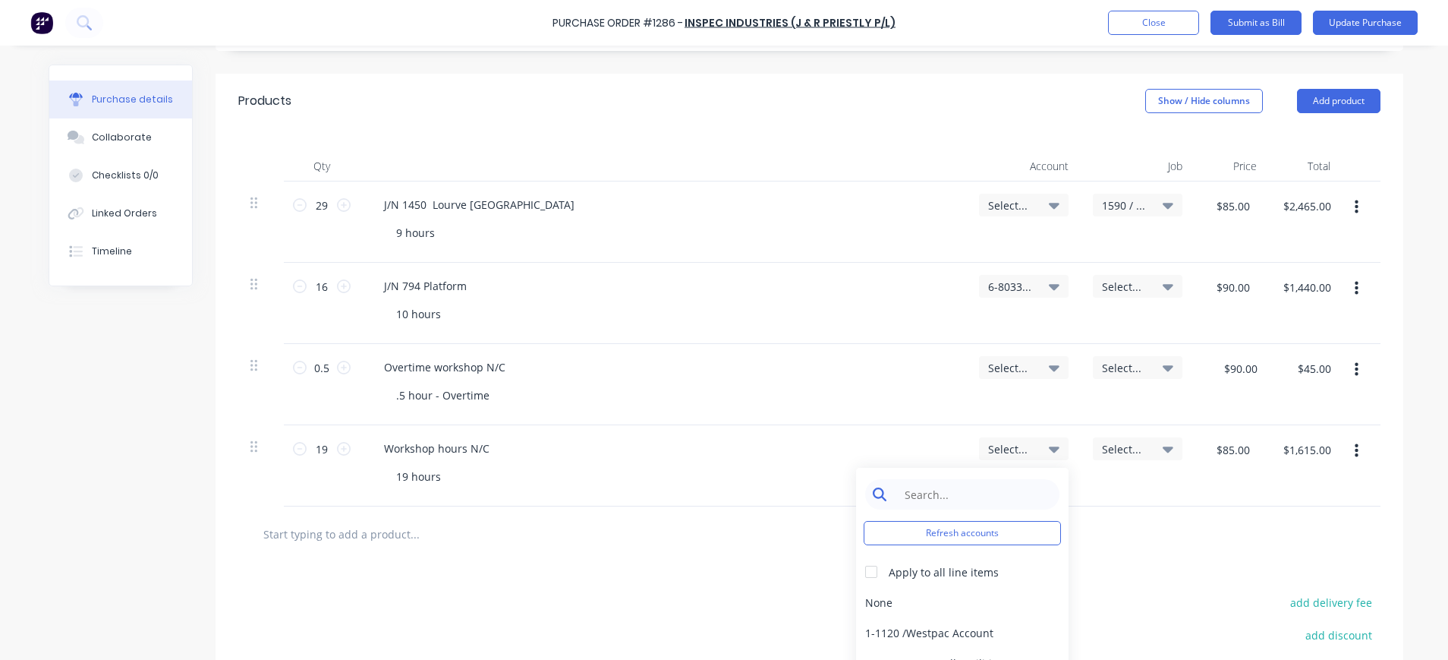
click at [999, 494] on input at bounding box center [975, 494] width 156 height 30
type input "6-8033"
click at [950, 604] on div "6-8033 / Labour Hire NC" at bounding box center [962, 602] width 213 height 30
drag, startPoint x: 321, startPoint y: 366, endPoint x: 339, endPoint y: 371, distance: 18.3
click at [296, 371] on div "0.5 0.5" at bounding box center [322, 367] width 52 height 23
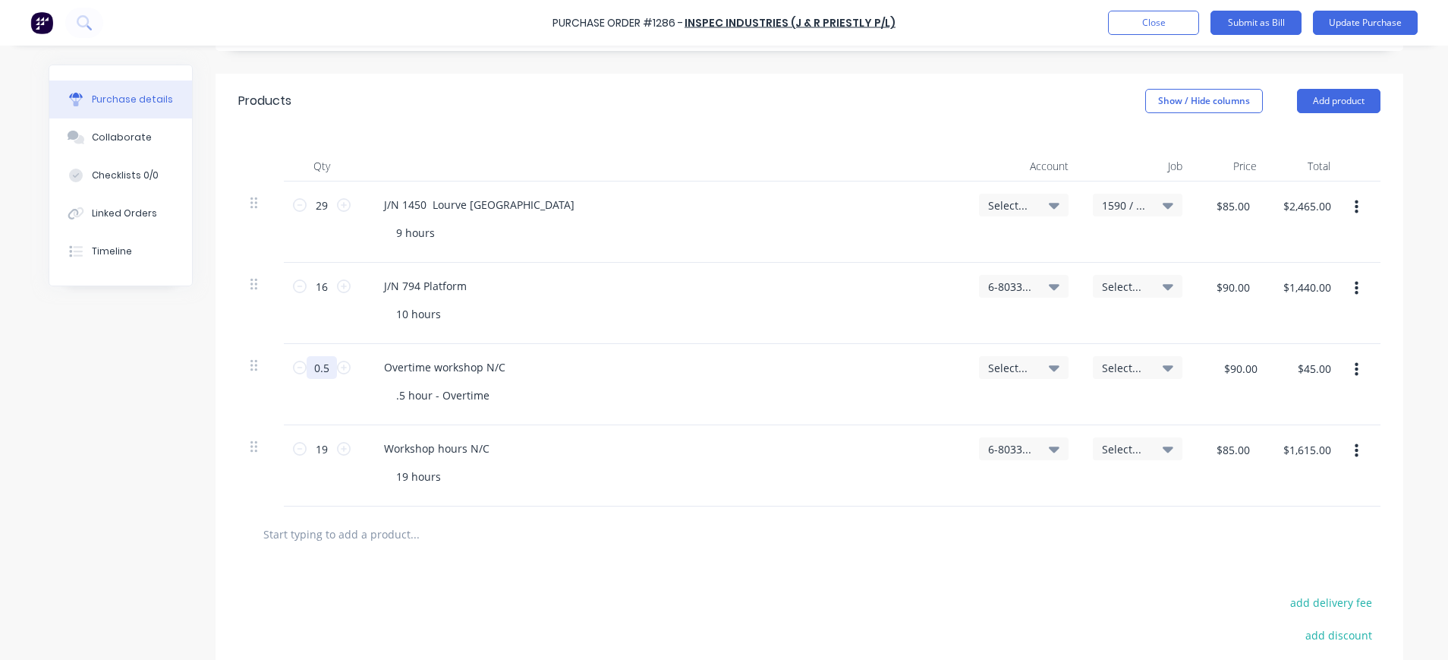
type textarea "x"
type input "7"
type textarea "x"
type input "$630.00"
type input "7"
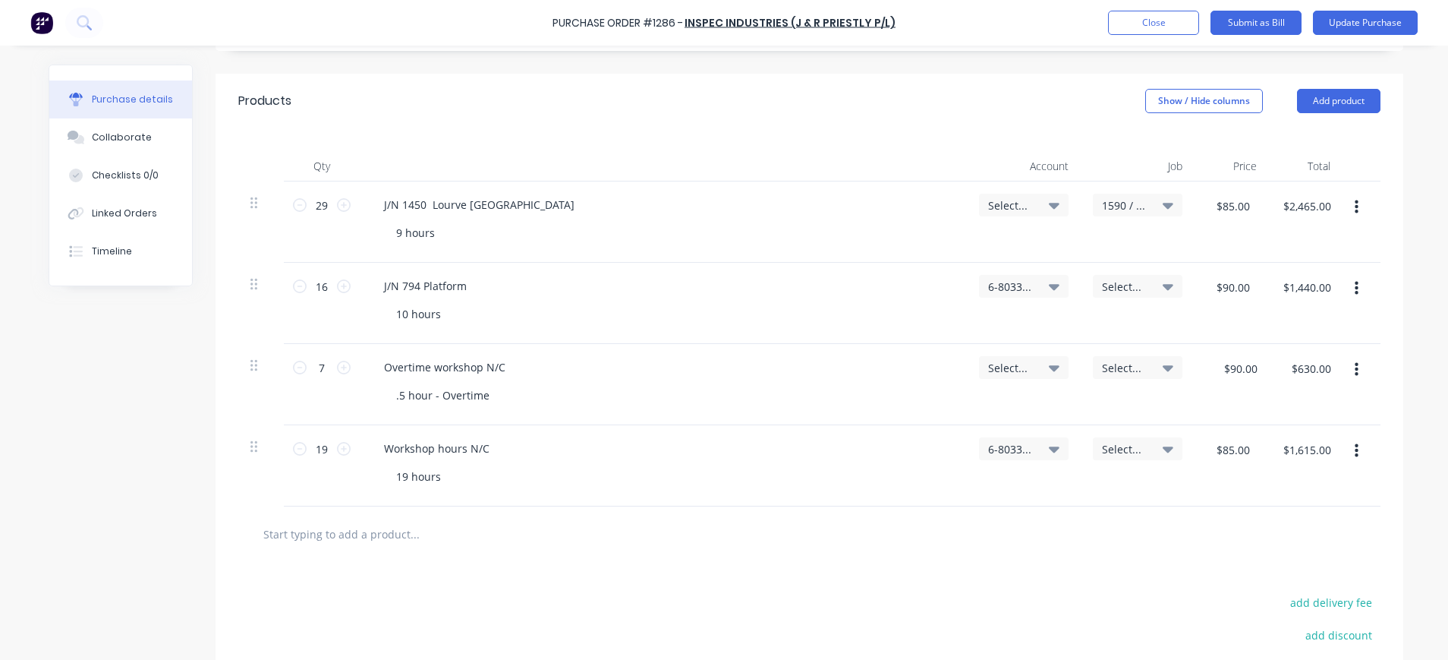
click at [1029, 366] on div "Select..." at bounding box center [1023, 368] width 71 height 14
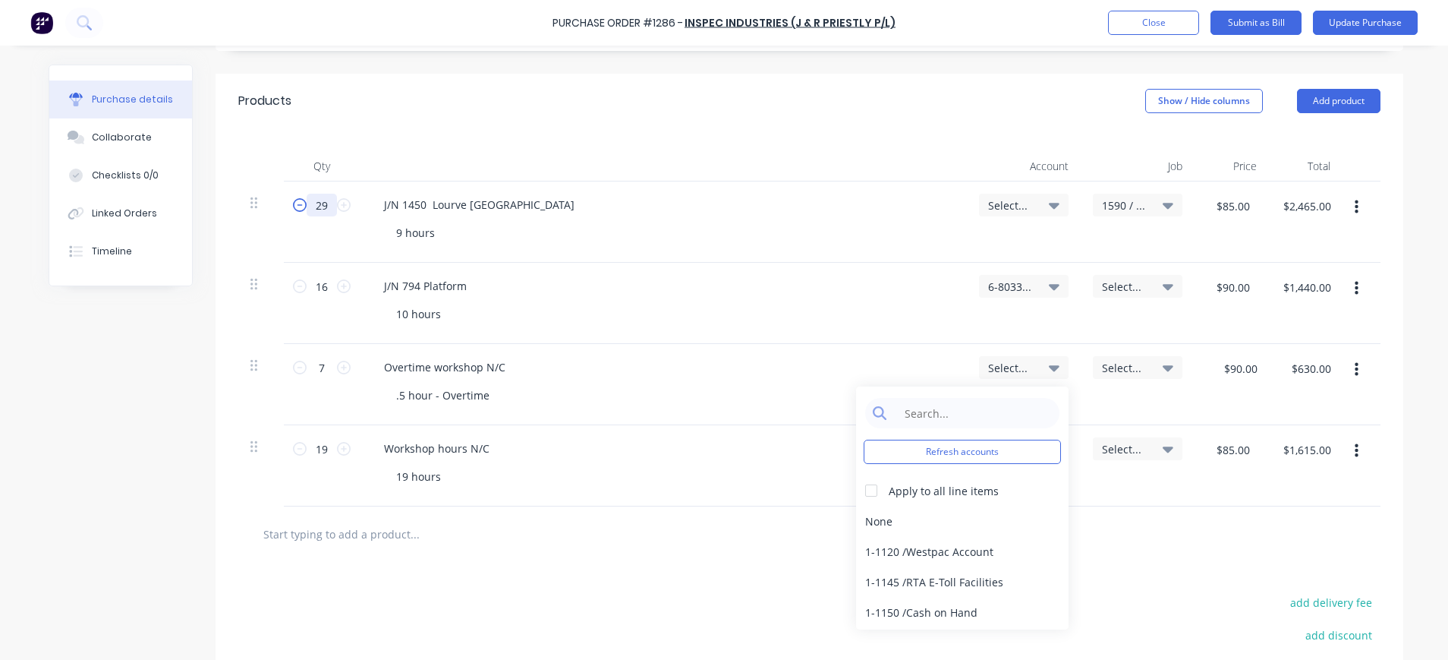
drag, startPoint x: 320, startPoint y: 207, endPoint x: 314, endPoint y: 219, distance: 13.3
click at [296, 208] on div "29 29" at bounding box center [322, 205] width 52 height 23
type textarea "x"
type input "2"
type textarea "x"
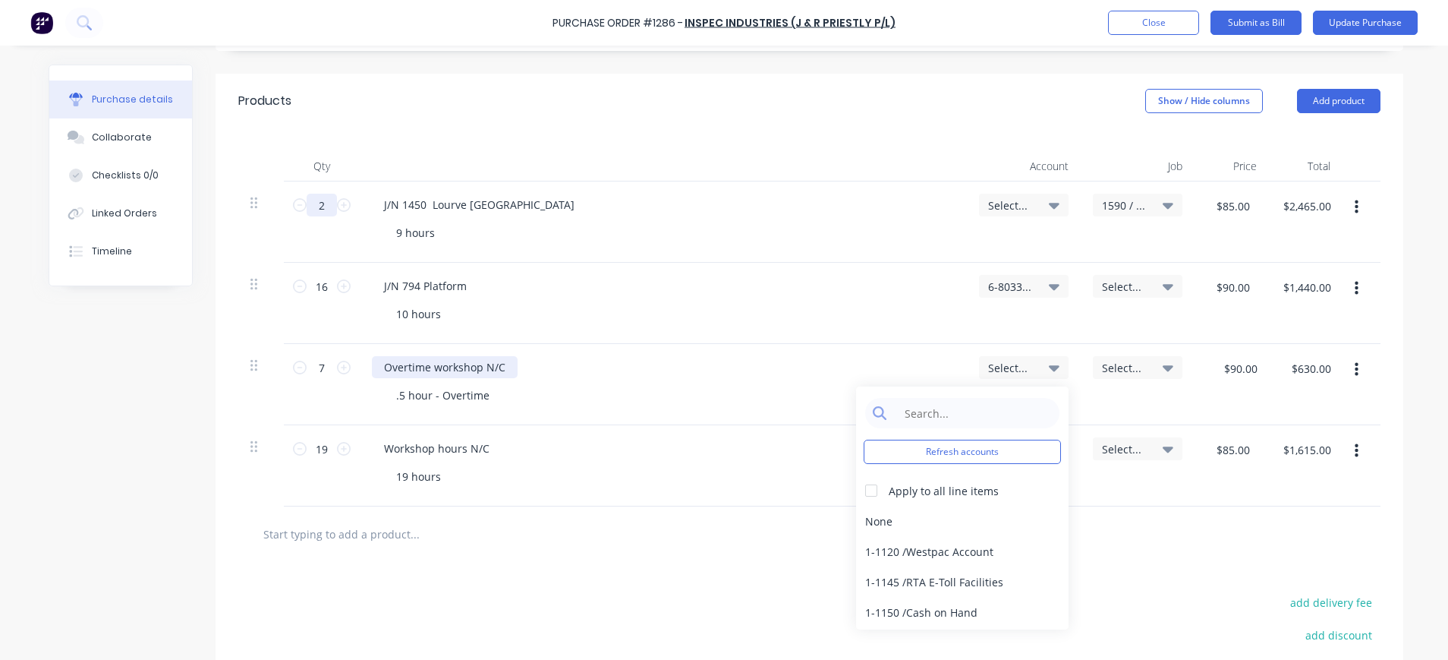
type input "$170.00"
type textarea "x"
type input "22"
type textarea "x"
type input "$1,870.00"
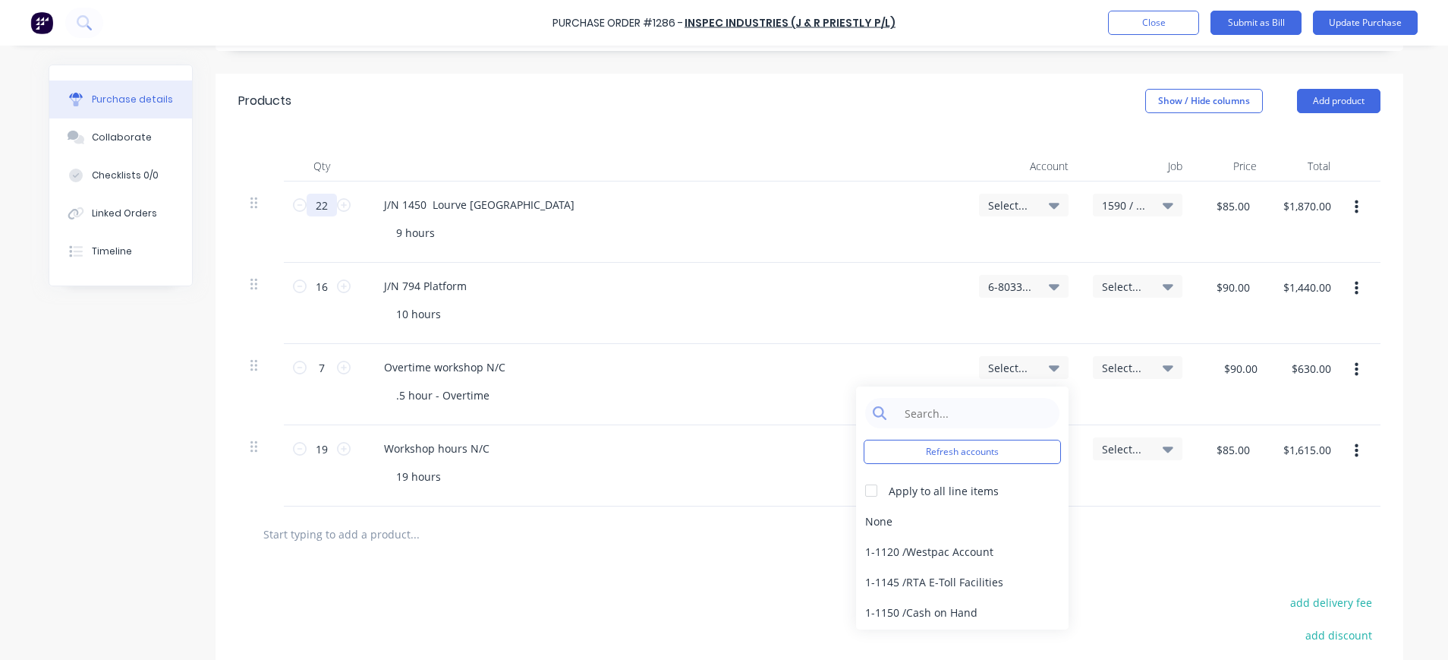
type input "22"
click at [465, 308] on div "10 hours" at bounding box center [669, 314] width 571 height 22
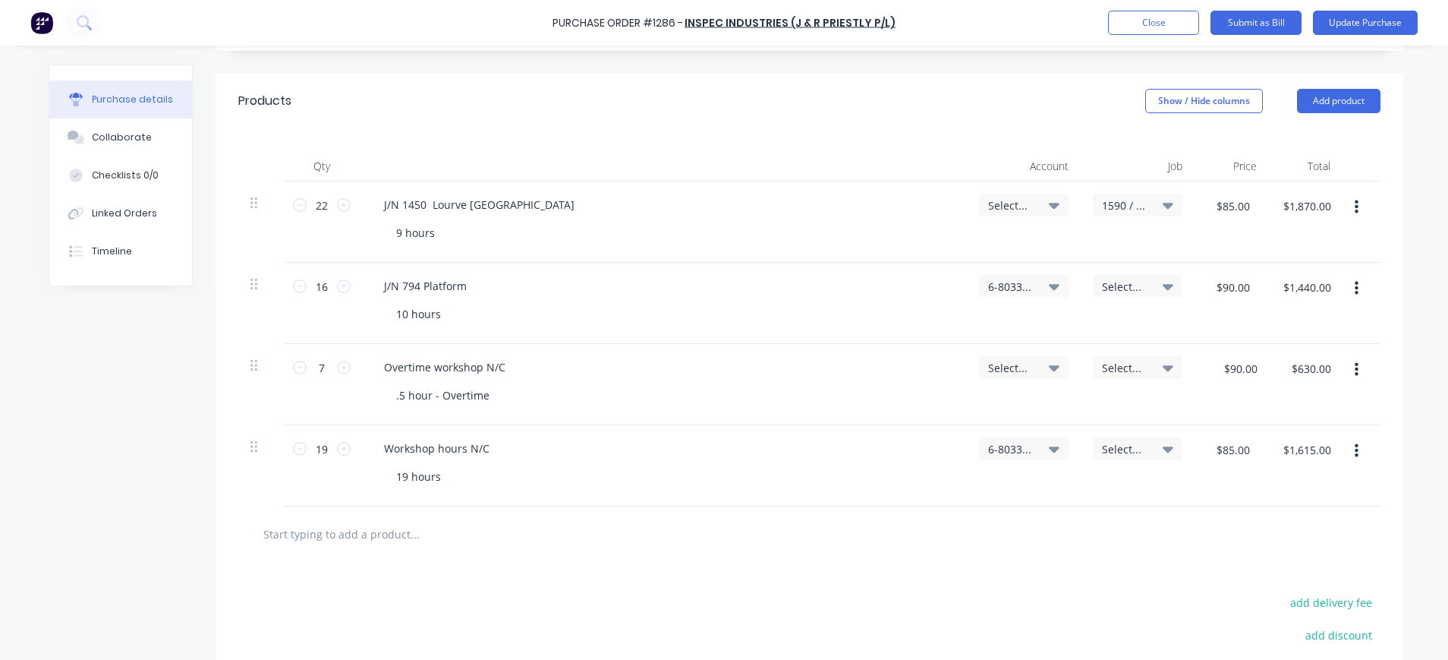
click at [1351, 286] on button "button" at bounding box center [1357, 288] width 36 height 27
click at [1280, 417] on button "Delete" at bounding box center [1310, 420] width 129 height 30
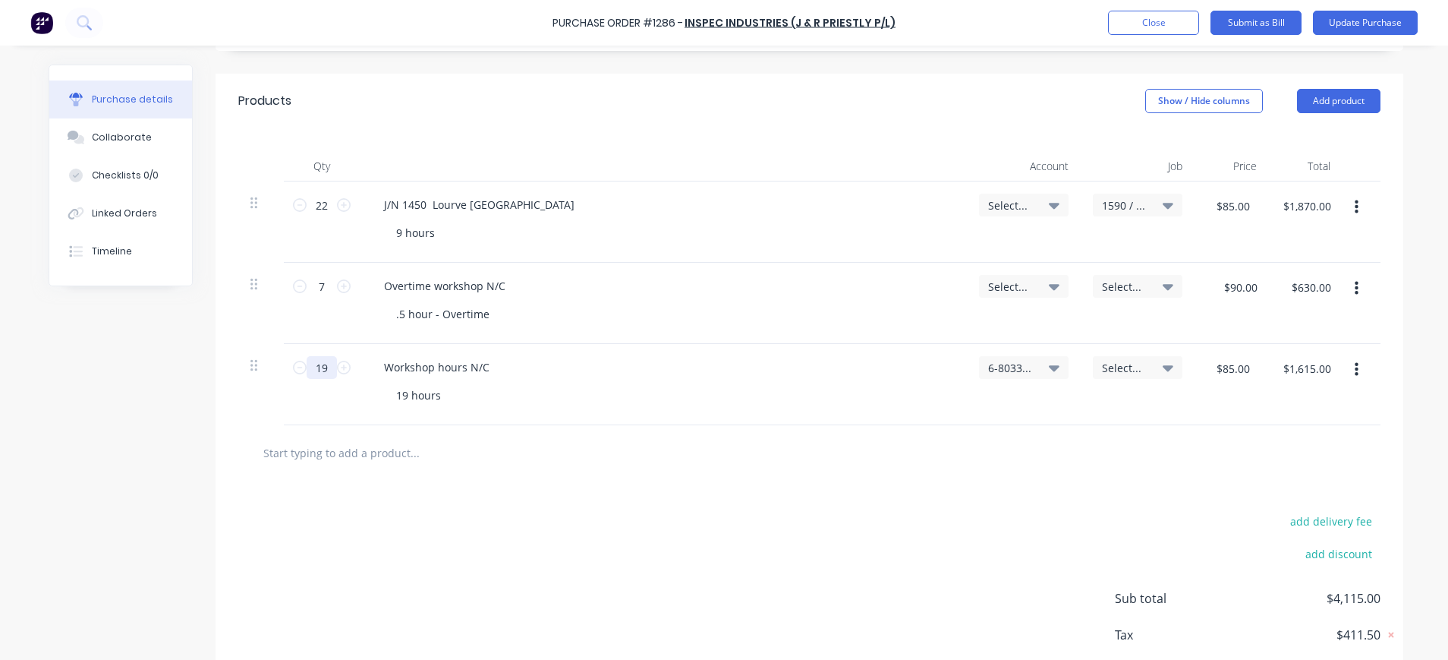
drag, startPoint x: 320, startPoint y: 372, endPoint x: 292, endPoint y: 377, distance: 28.5
click at [296, 377] on div "19 19" at bounding box center [322, 367] width 52 height 23
type textarea "x"
type input "1"
type textarea "x"
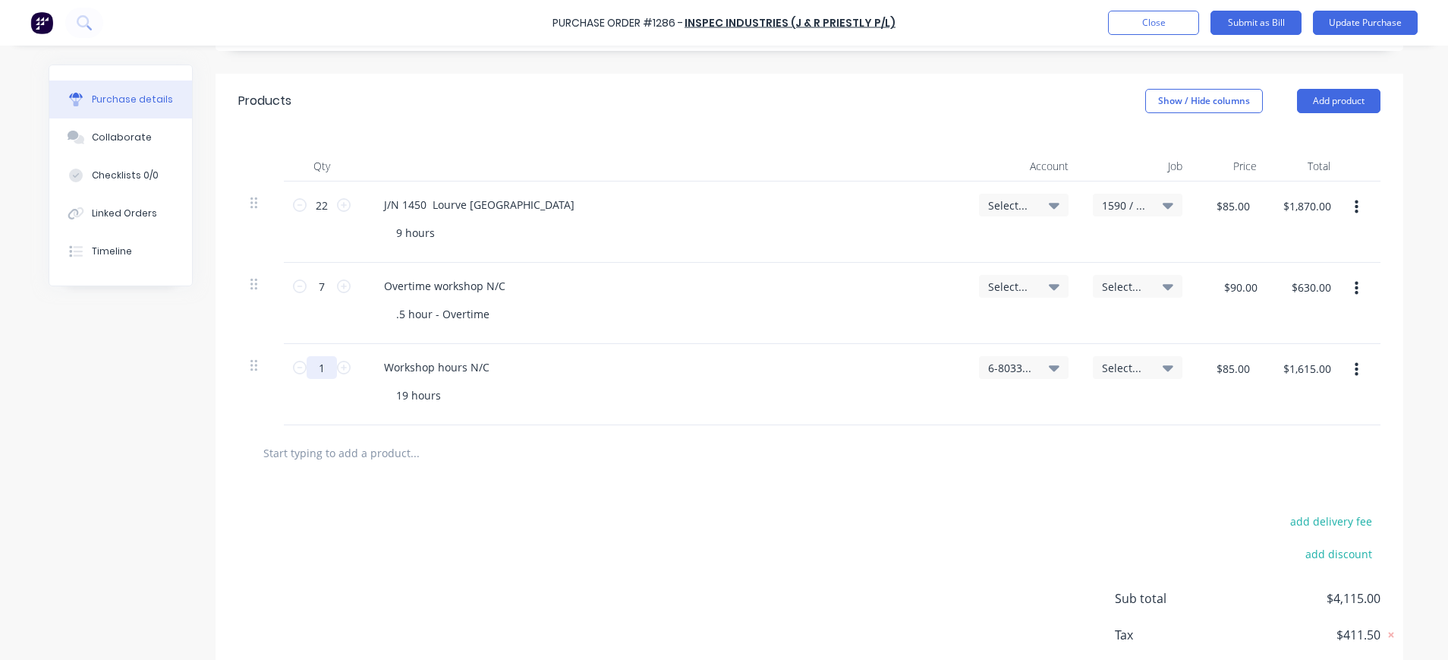
type input "$85.00"
type textarea "x"
type input "16"
type textarea "x"
type input "$1,360.00"
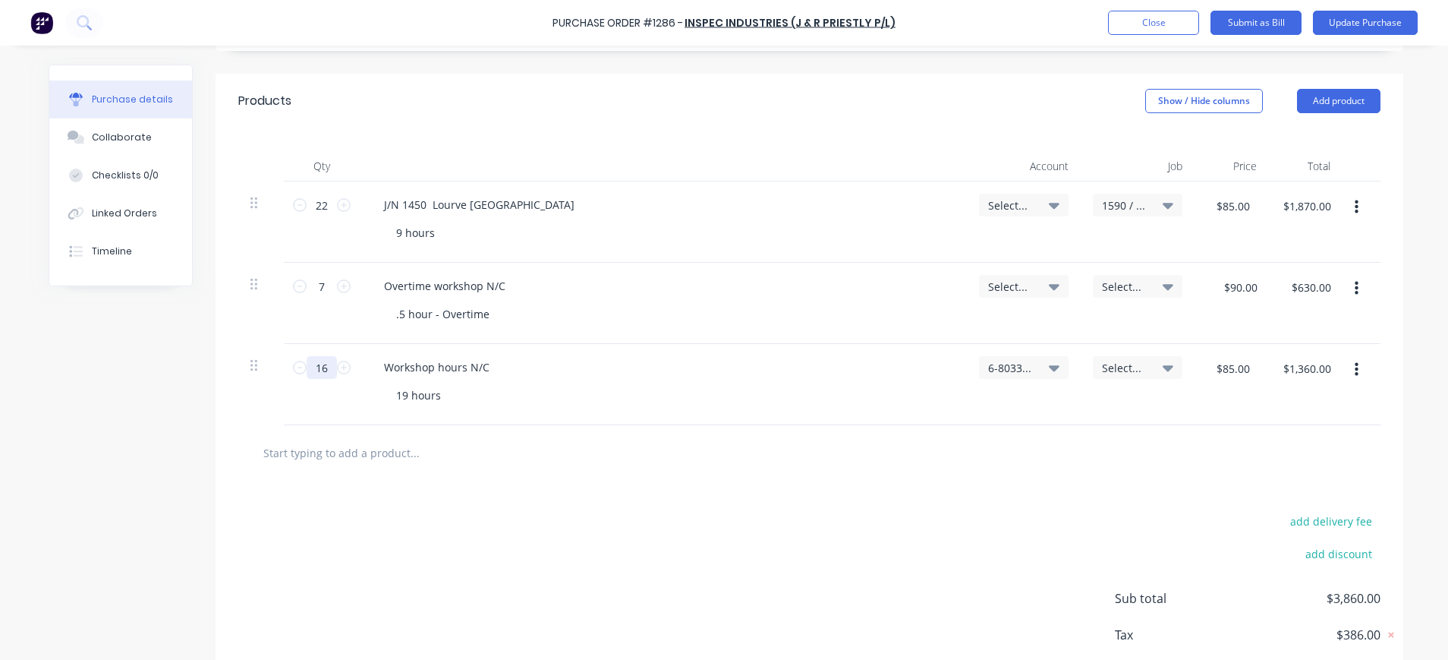
type input "16"
click at [1126, 284] on span "Select..." at bounding box center [1125, 287] width 46 height 16
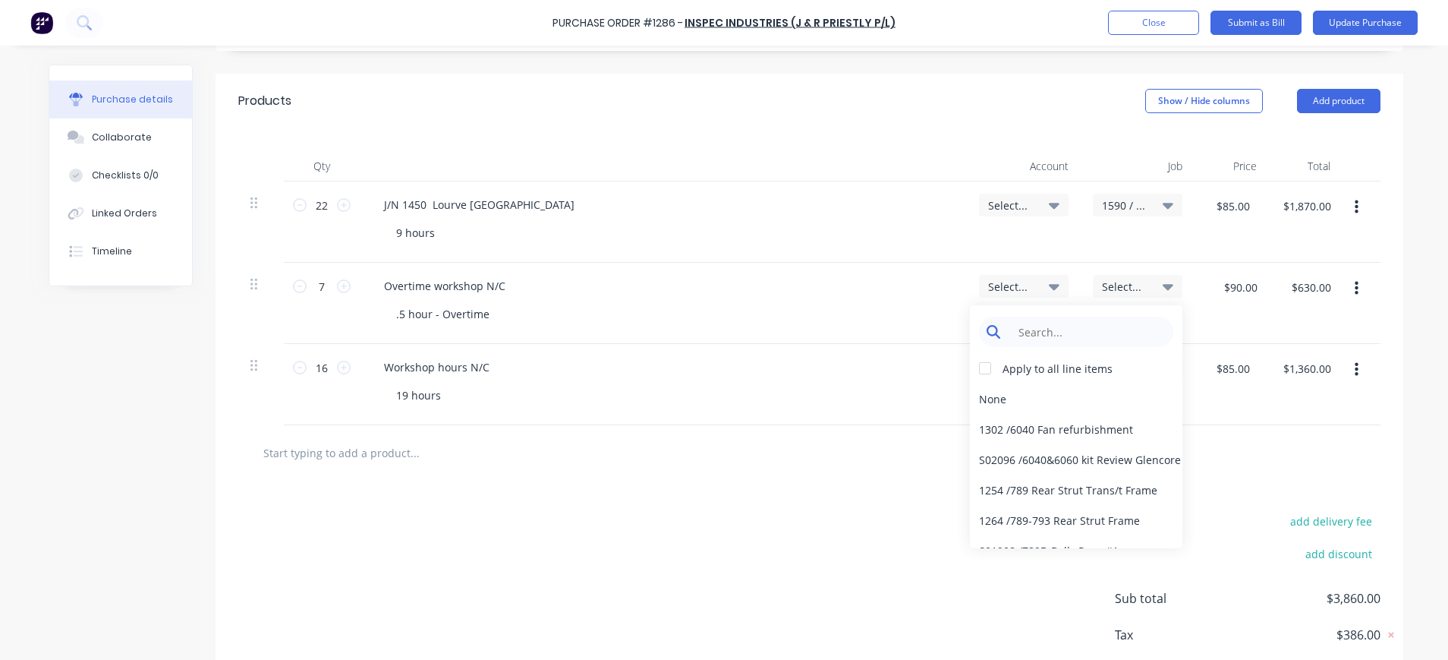
type textarea "x"
click at [1108, 323] on input at bounding box center [1088, 332] width 156 height 30
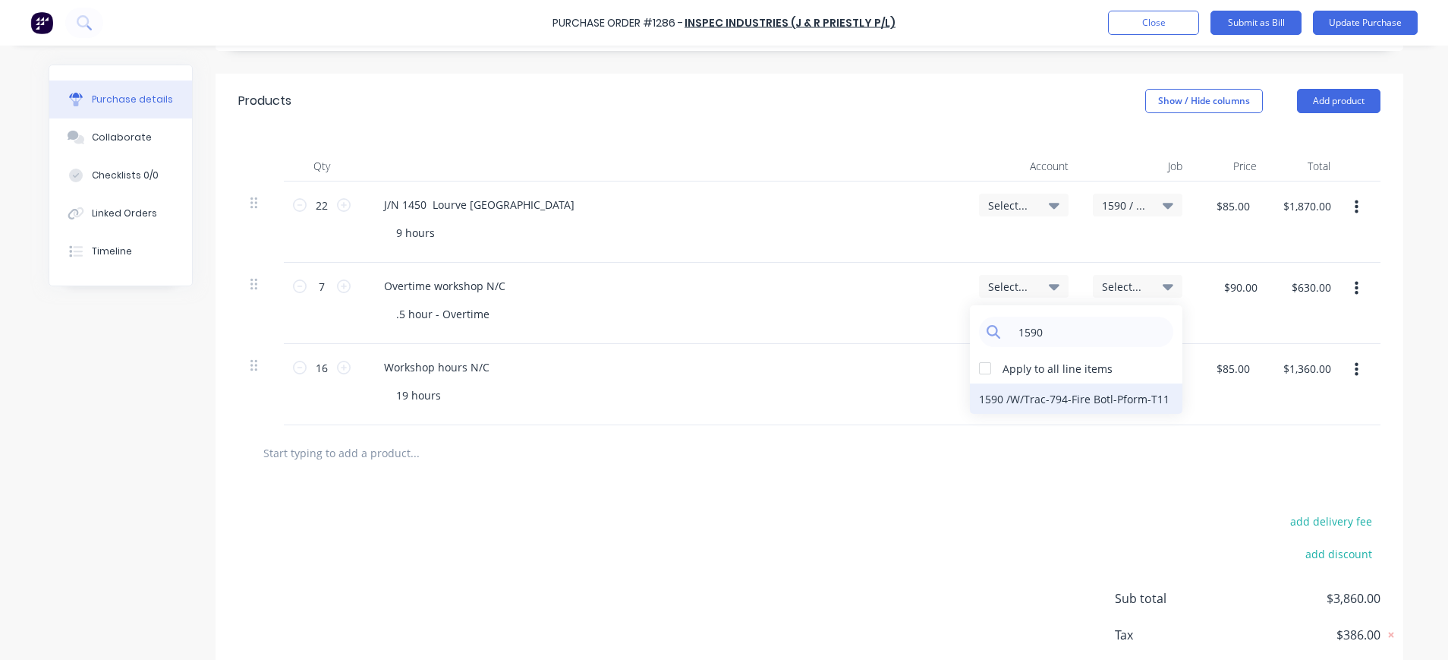
type input "1590"
click at [1146, 397] on div "1590 / W/Trac-794-Fire Botl-Pform-T11" at bounding box center [1076, 398] width 213 height 30
click at [1000, 204] on span "Select..." at bounding box center [1011, 205] width 46 height 16
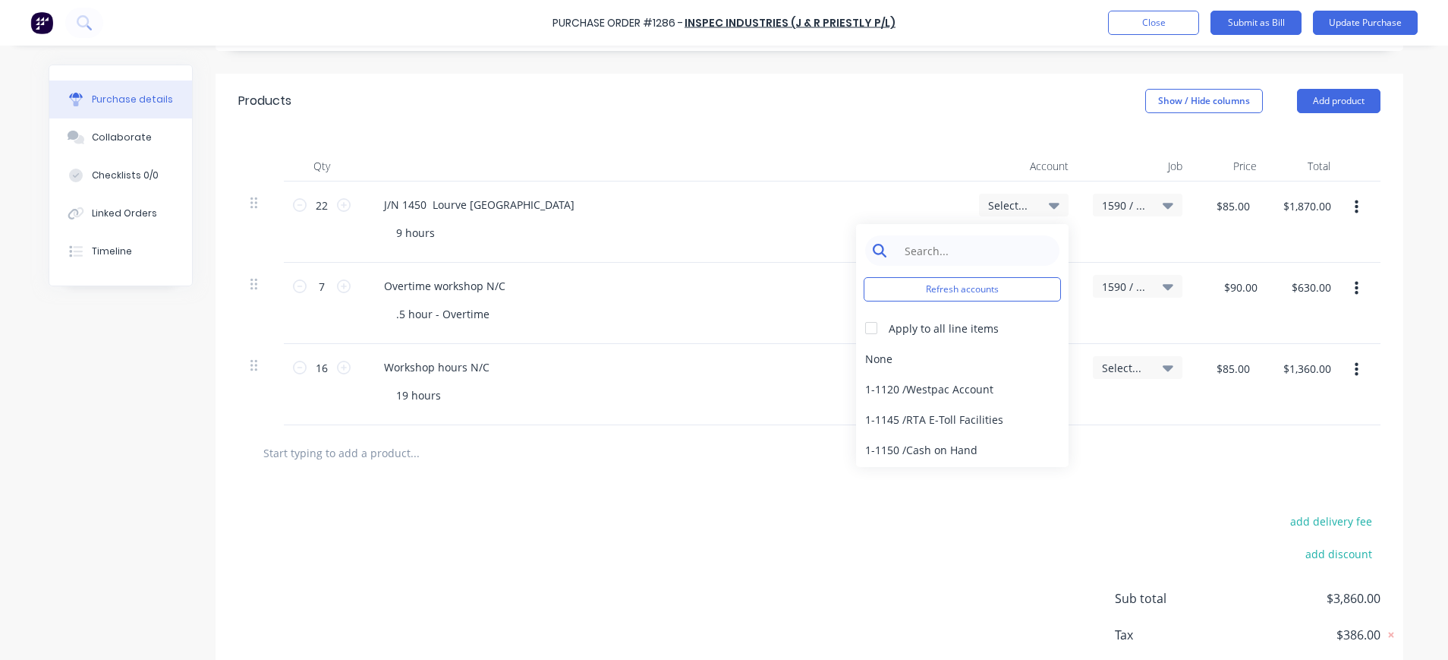
type textarea "x"
click at [1014, 240] on input at bounding box center [975, 250] width 156 height 30
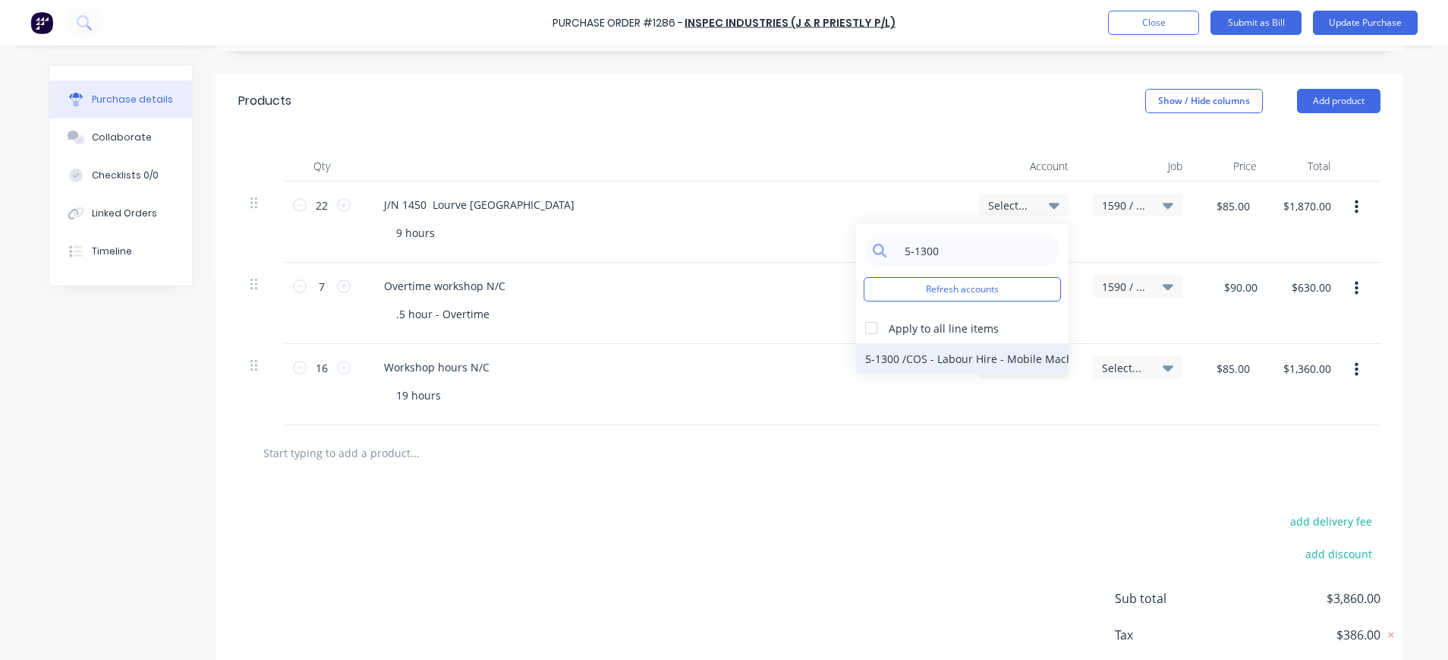
type input "5-1300"
click at [1042, 358] on div "5-1300 / COS - Labour Hire - Mobile Machines Sound" at bounding box center [962, 358] width 213 height 30
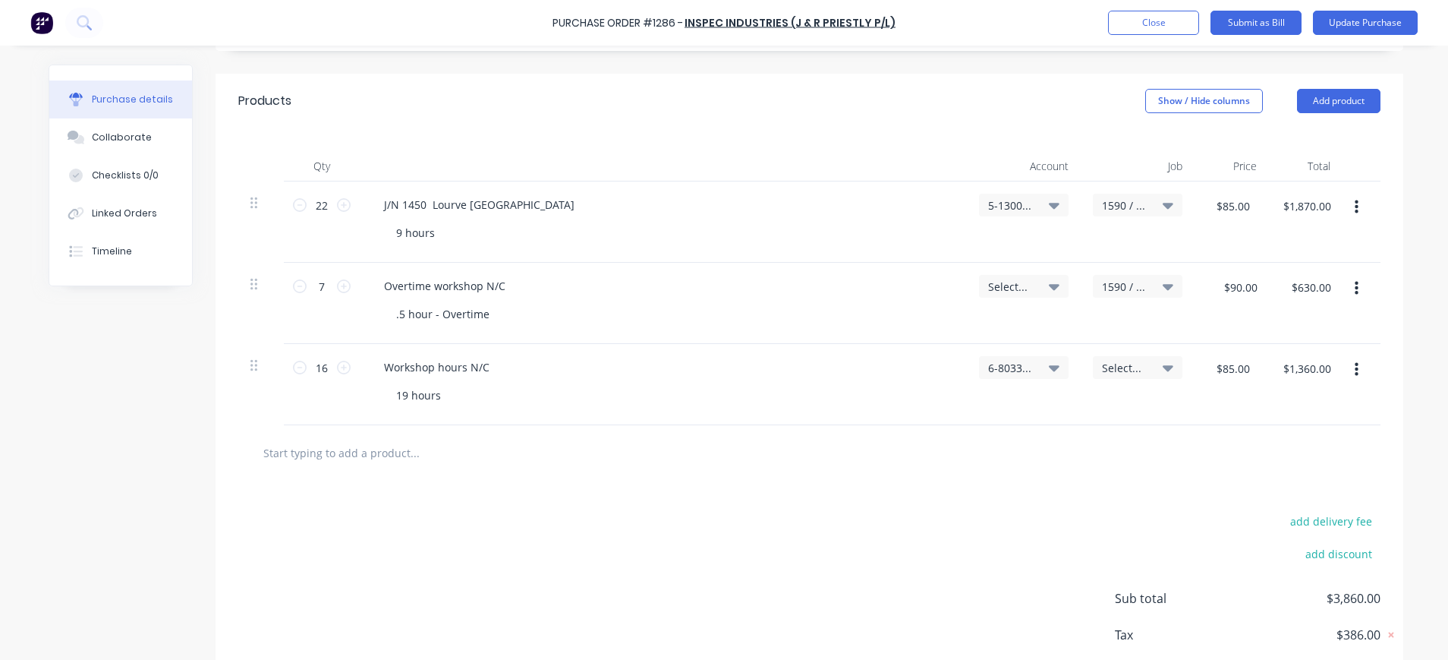
click at [1007, 287] on span "Select..." at bounding box center [1011, 287] width 46 height 16
type textarea "x"
click at [1003, 320] on input at bounding box center [975, 332] width 156 height 30
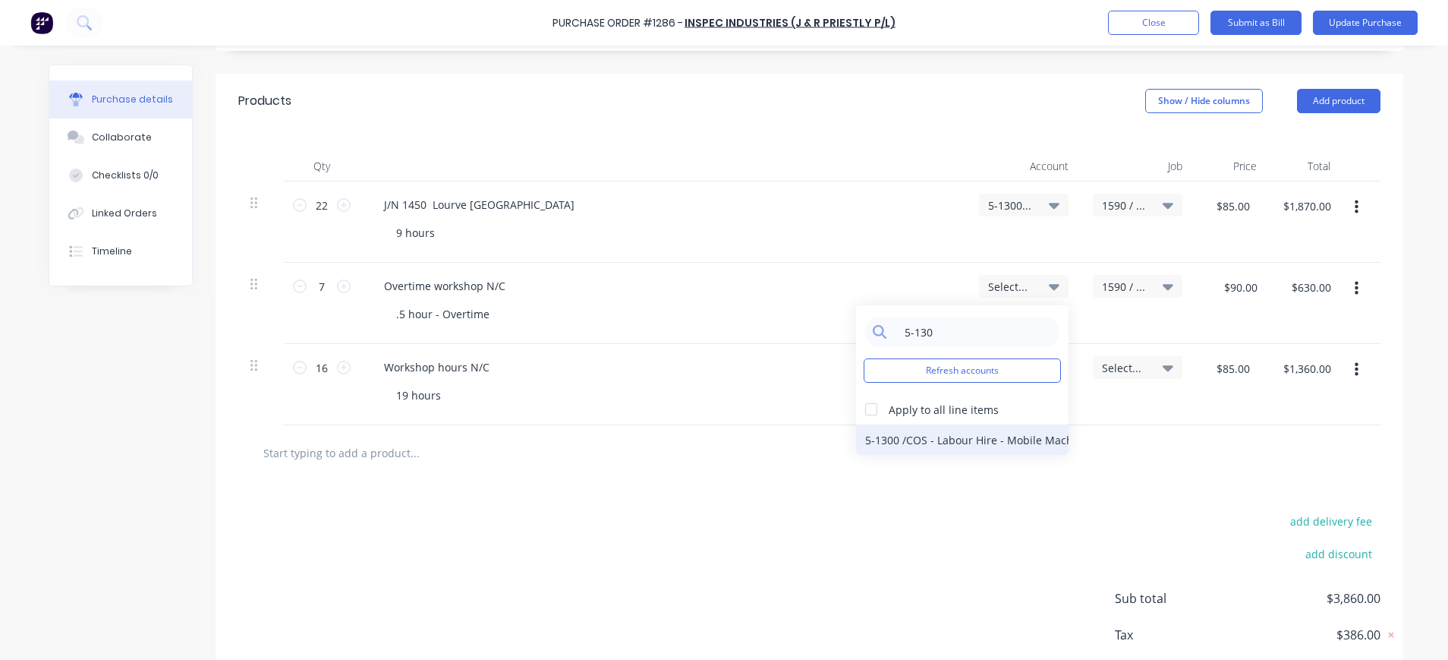
type input "5-130"
click at [1037, 436] on div "5-1300 / COS - Labour Hire - Mobile Machines Sound" at bounding box center [962, 439] width 213 height 30
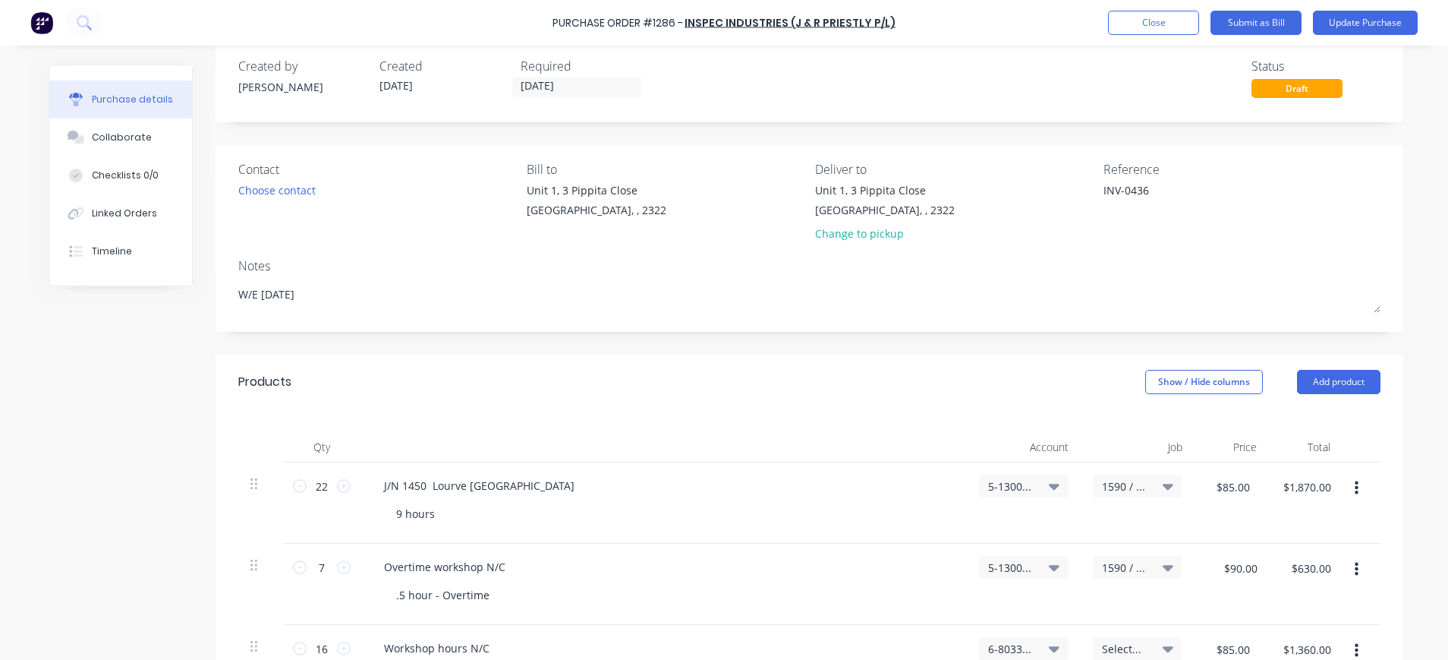
scroll to position [0, 0]
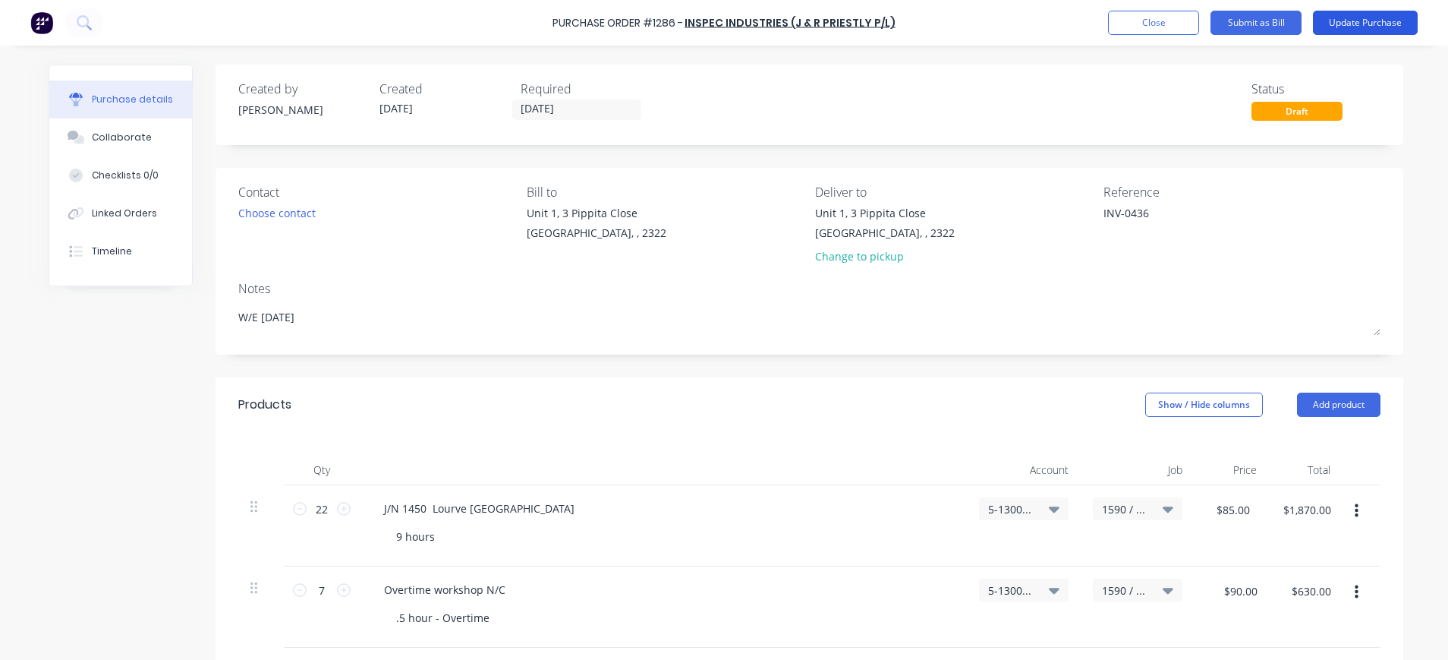
click at [1369, 20] on button "Update Purchase" at bounding box center [1365, 23] width 105 height 24
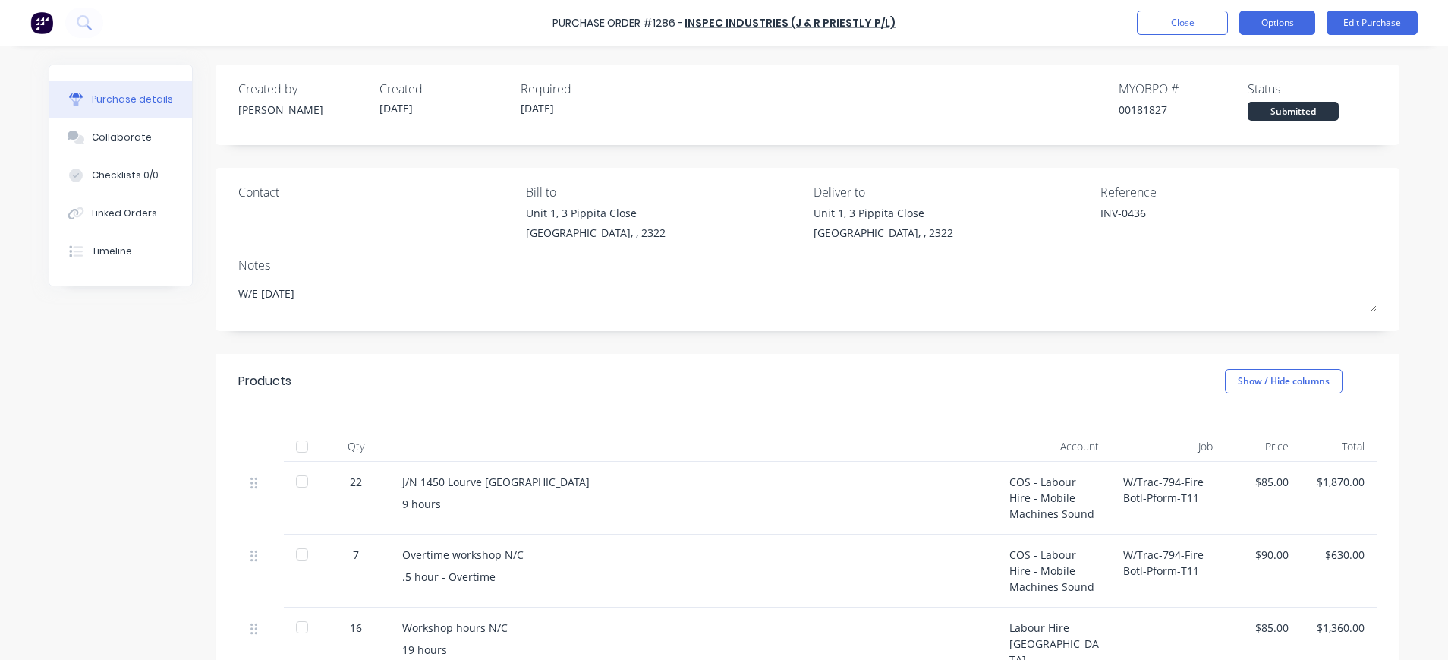
click at [1267, 21] on button "Options" at bounding box center [1278, 23] width 76 height 24
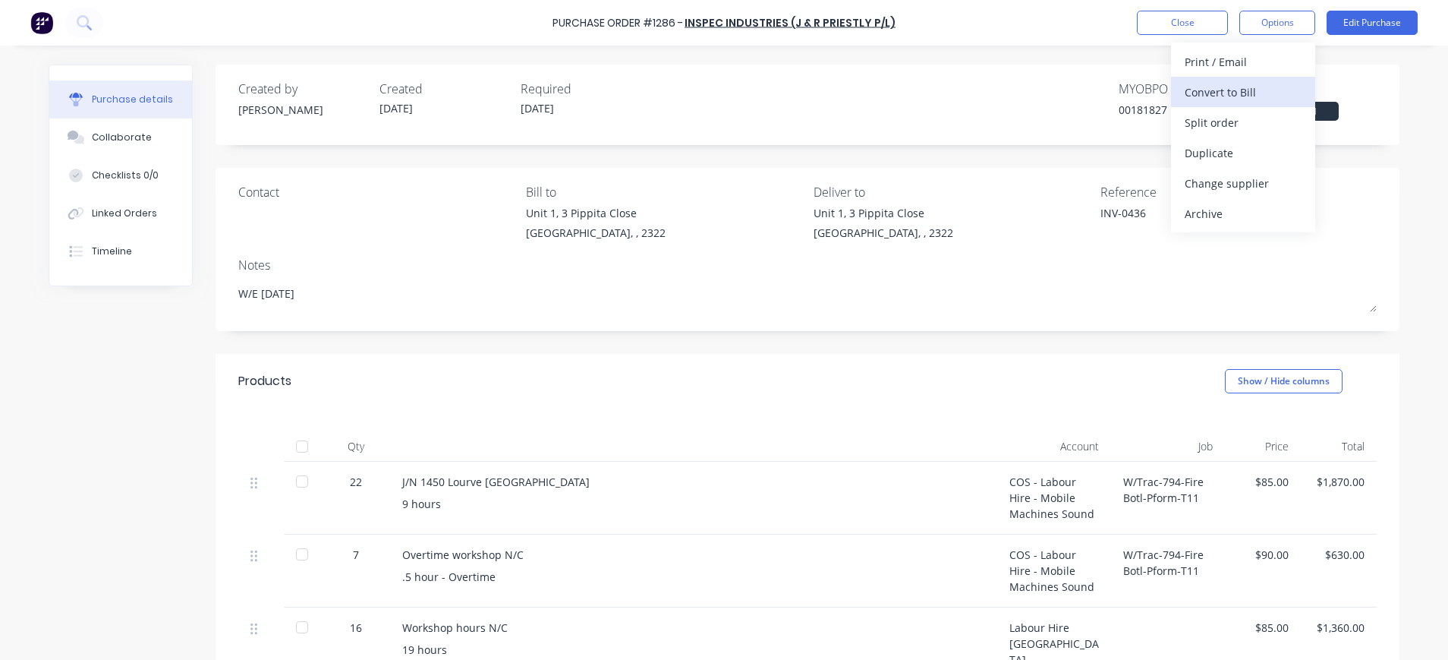
click at [1238, 87] on div "Convert to Bill" at bounding box center [1243, 92] width 117 height 22
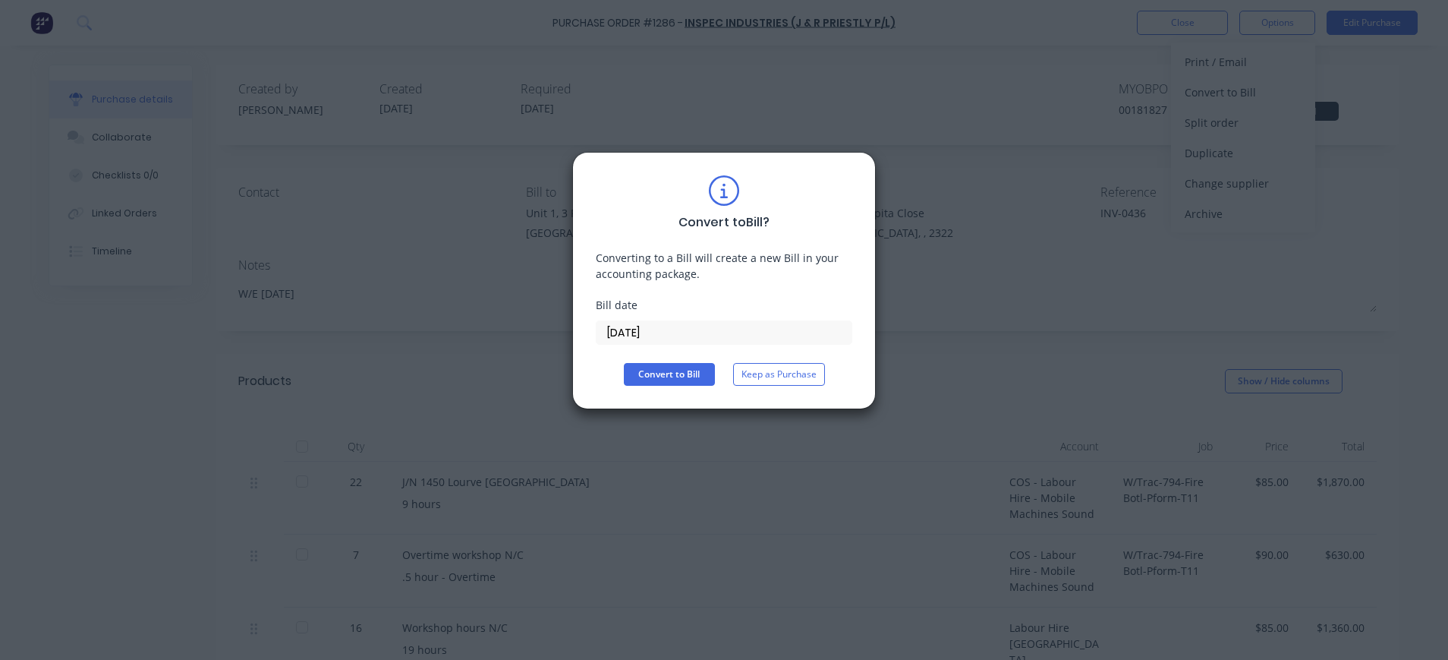
click at [679, 332] on input "[DATE]" at bounding box center [724, 332] width 255 height 23
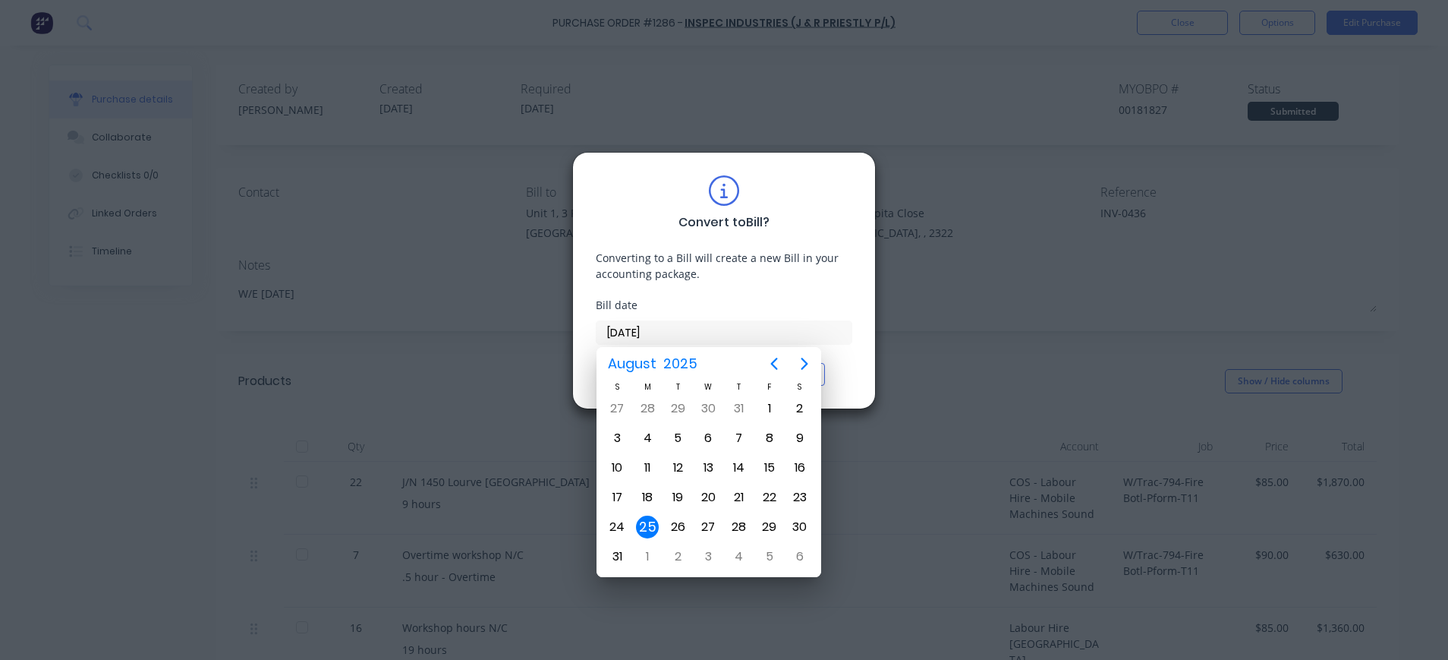
click at [649, 524] on div "25" at bounding box center [647, 526] width 23 height 23
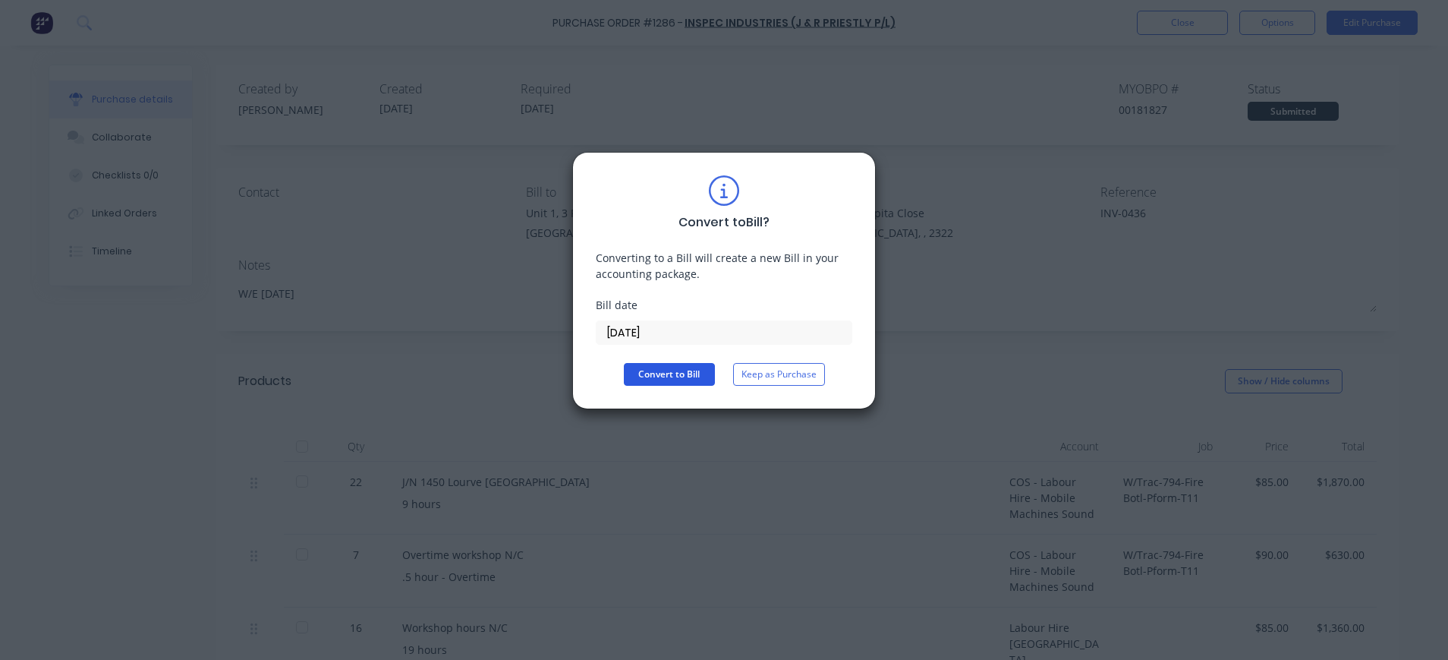
click at [673, 375] on button "Convert to Bill" at bounding box center [669, 374] width 91 height 23
type textarea "x"
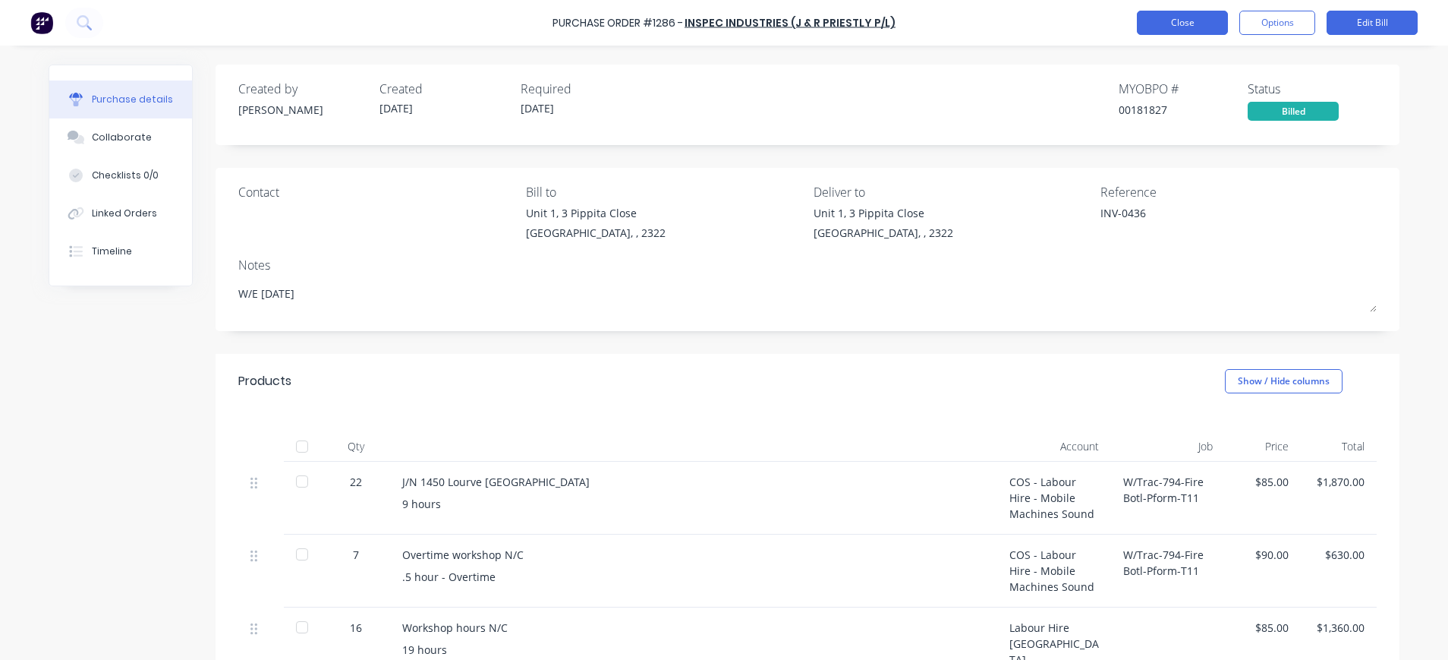
click at [1202, 24] on button "Close" at bounding box center [1182, 23] width 91 height 24
